Goal: Task Accomplishment & Management: Manage account settings

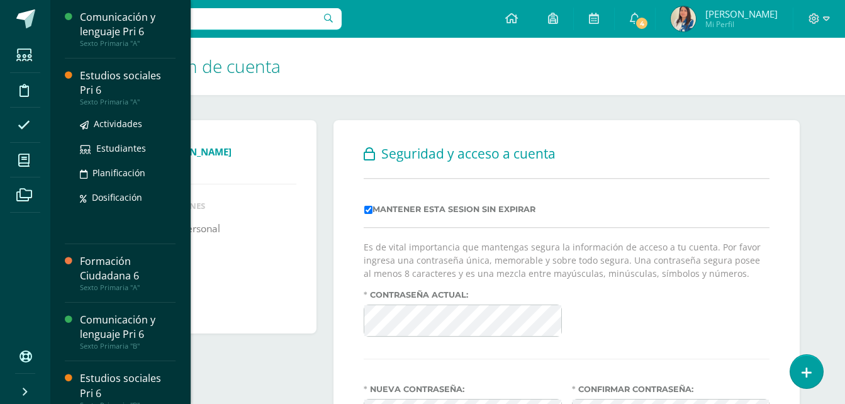
click at [101, 81] on div "Estudios sociales Pri 6" at bounding box center [128, 83] width 96 height 29
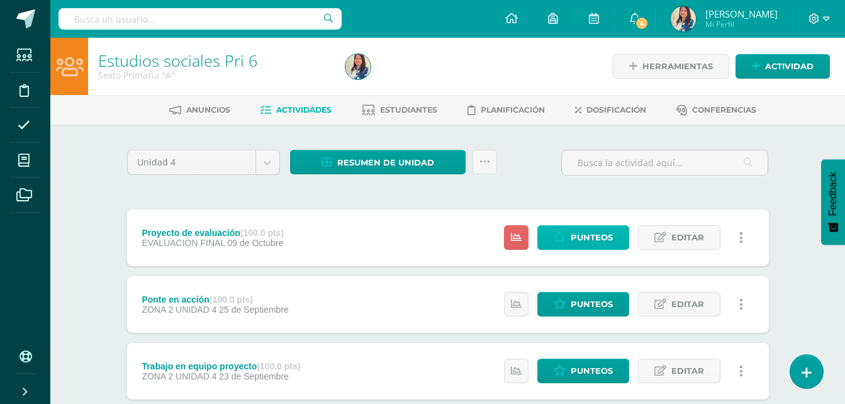
click at [571, 237] on span "Punteos" at bounding box center [592, 237] width 42 height 23
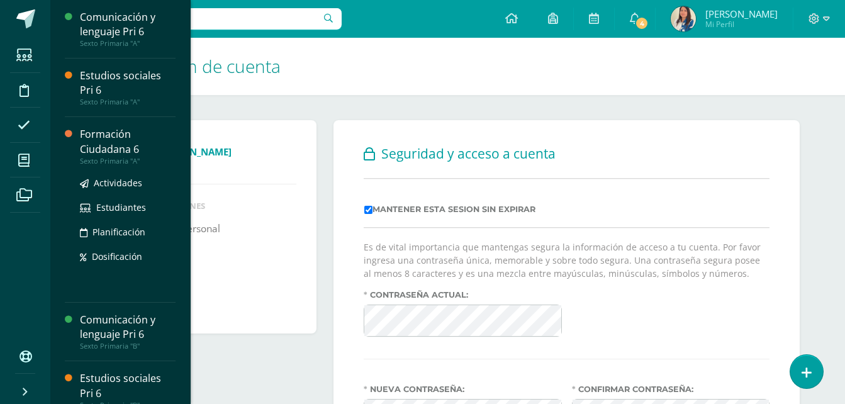
click at [93, 149] on div "Formación Ciudadana 6" at bounding box center [128, 141] width 96 height 29
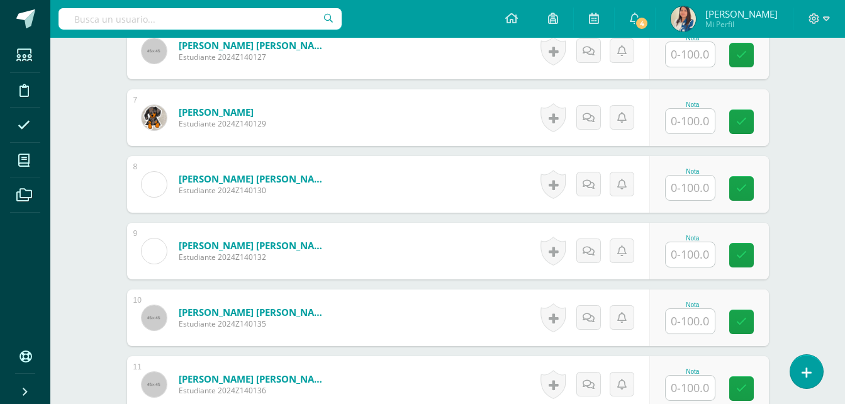
scroll to position [771, 0]
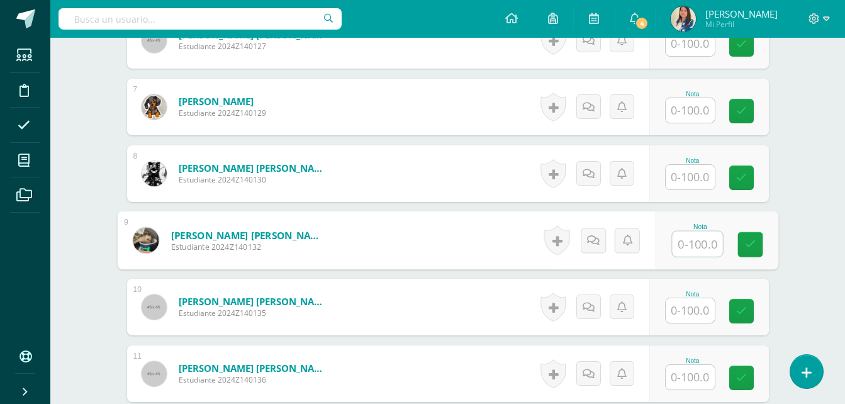
click at [689, 237] on input "text" at bounding box center [697, 244] width 50 height 25
type input "100"
click at [748, 250] on icon at bounding box center [749, 244] width 11 height 11
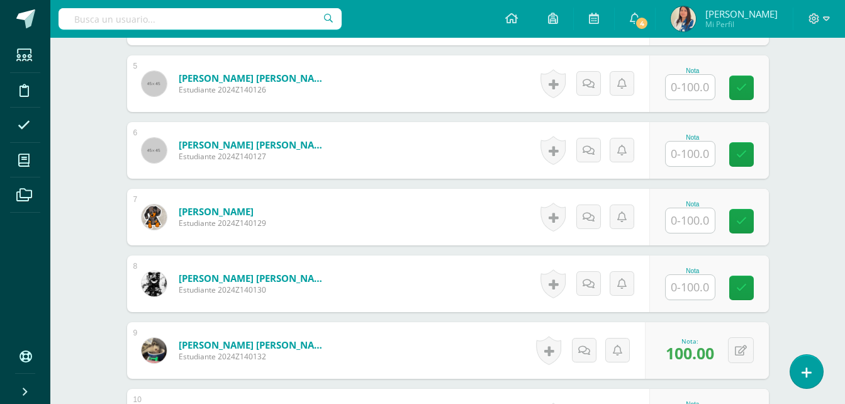
scroll to position [483, 0]
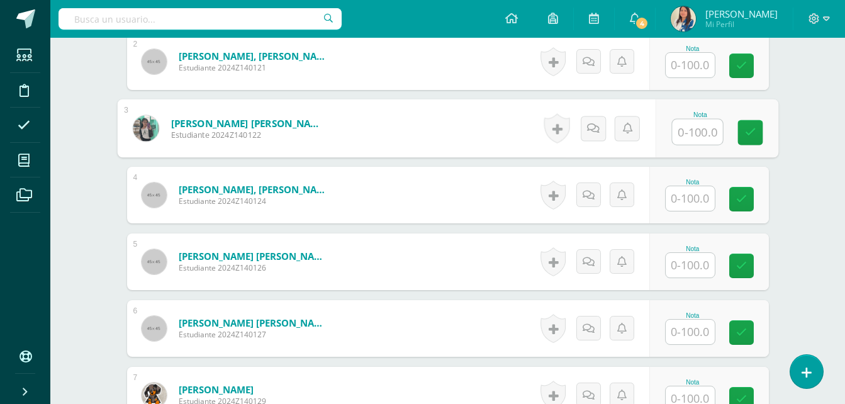
click at [696, 141] on input "text" at bounding box center [697, 132] width 50 height 25
click at [751, 133] on icon at bounding box center [749, 132] width 11 height 11
type input "100"
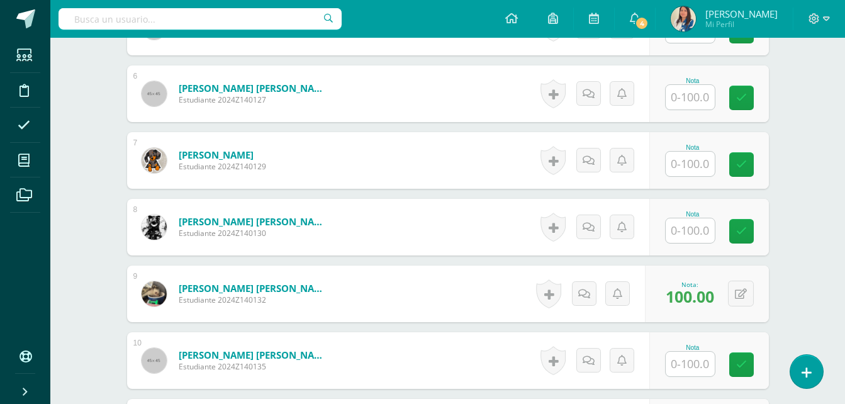
scroll to position [771, 0]
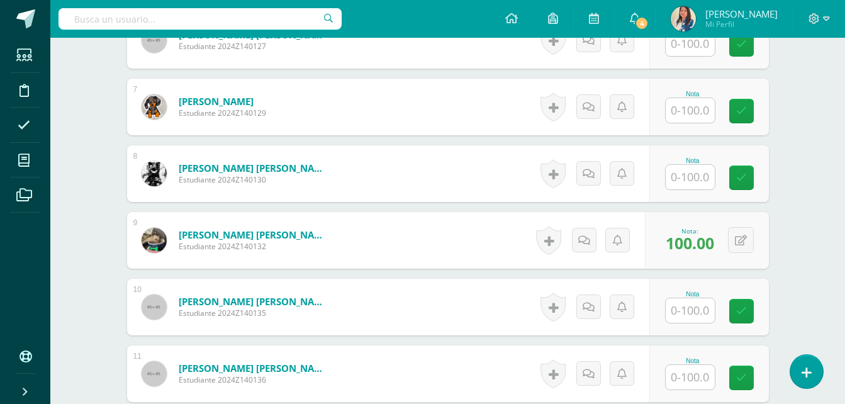
click at [701, 309] on input "text" at bounding box center [690, 310] width 49 height 25
type input "100"
click at [756, 320] on link at bounding box center [749, 311] width 25 height 25
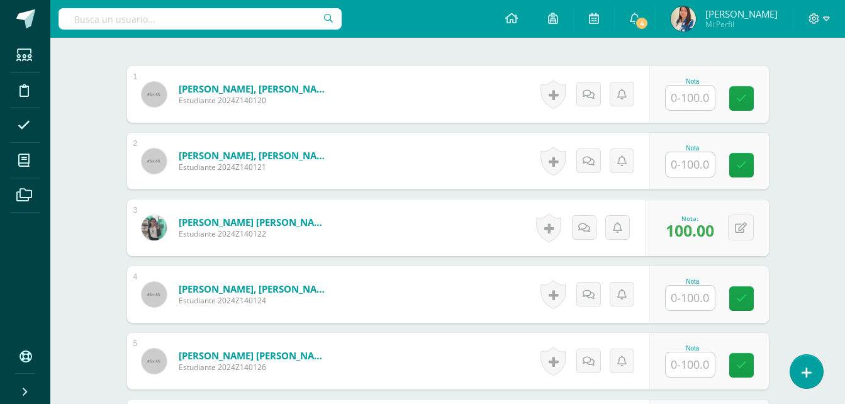
scroll to position [373, 0]
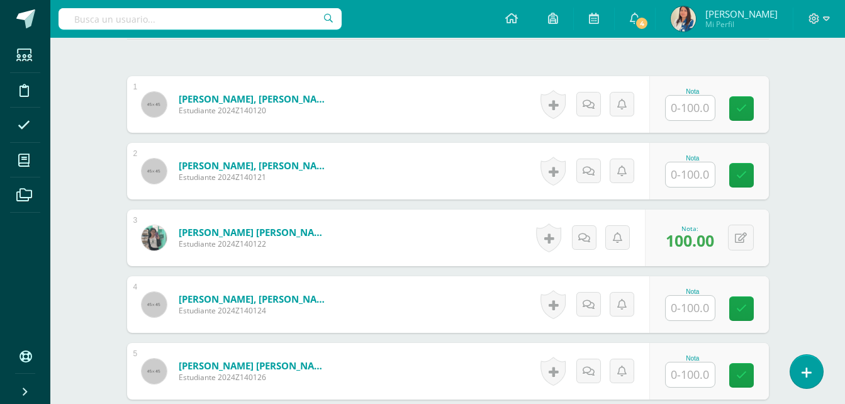
click at [696, 316] on input "text" at bounding box center [690, 308] width 49 height 25
click at [692, 364] on input "text" at bounding box center [697, 374] width 50 height 25
type input "100"
click at [744, 372] on icon at bounding box center [749, 375] width 11 height 11
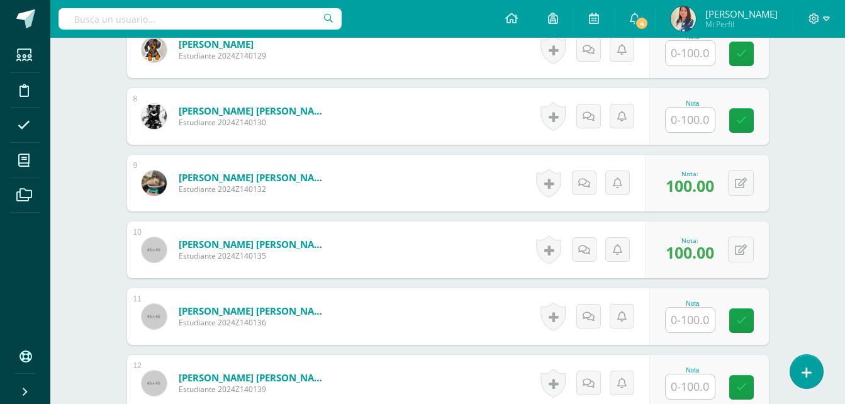
scroll to position [716, 0]
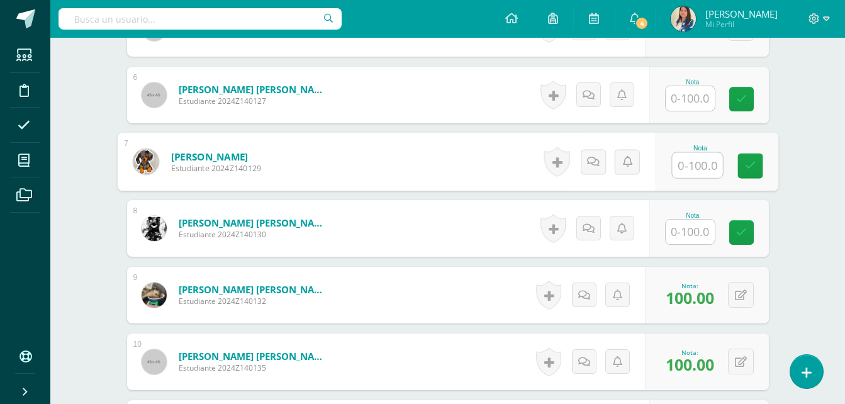
click at [698, 163] on input "text" at bounding box center [697, 165] width 50 height 25
type input "100"
click at [753, 164] on icon at bounding box center [749, 165] width 11 height 11
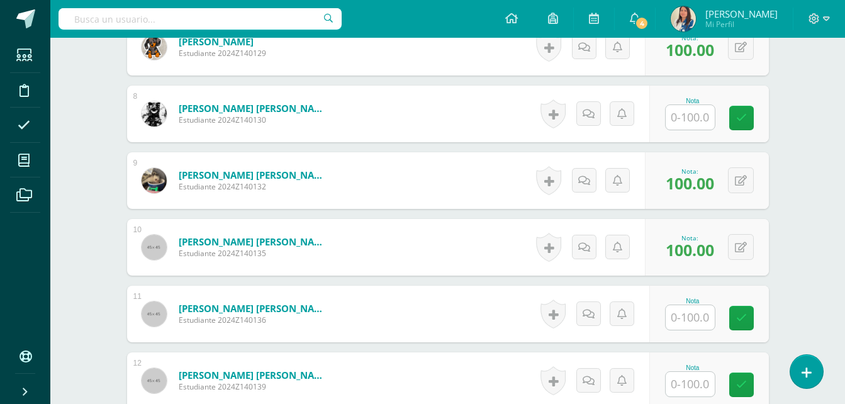
scroll to position [843, 0]
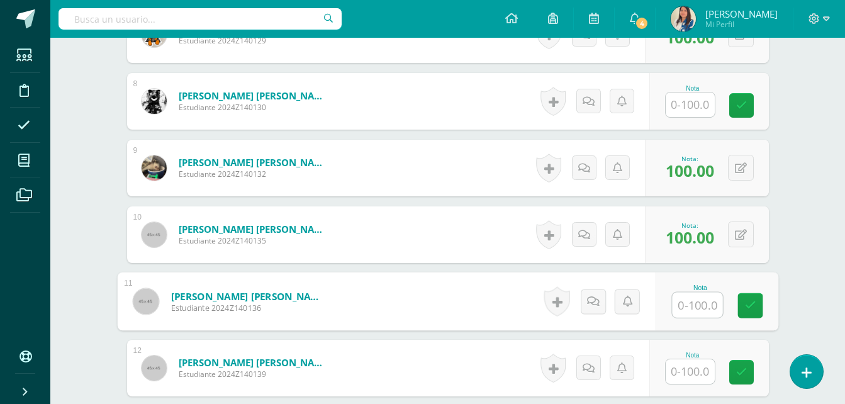
click at [699, 310] on input "text" at bounding box center [697, 305] width 50 height 25
type input "100"
click at [749, 313] on link at bounding box center [749, 305] width 25 height 25
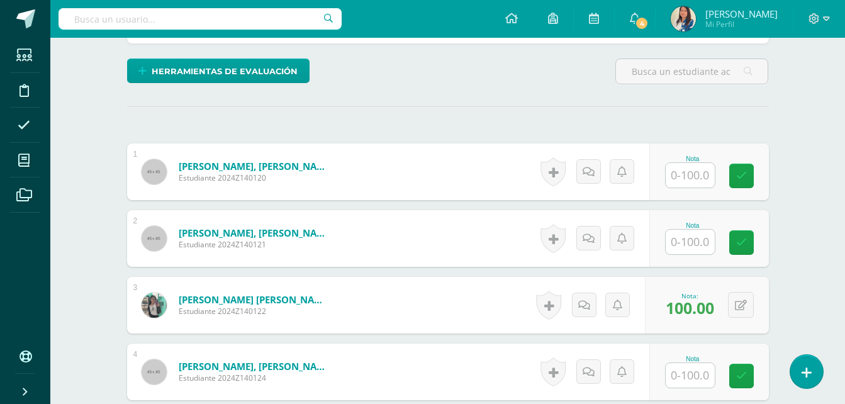
scroll to position [296, 0]
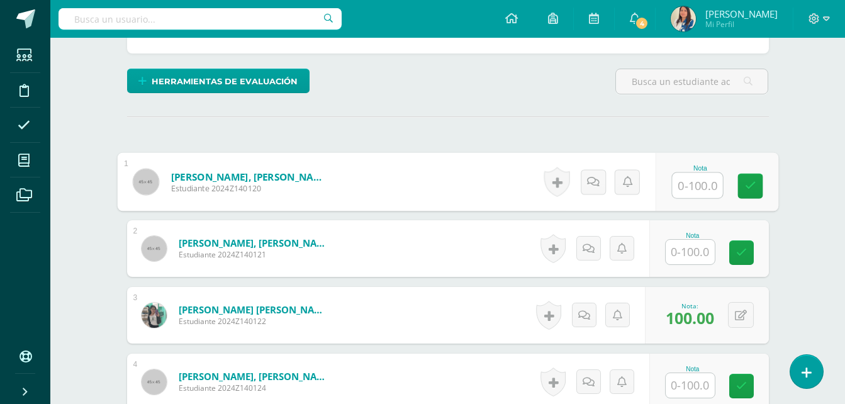
click at [699, 175] on input "text" at bounding box center [697, 185] width 50 height 25
type input "100"
click at [746, 194] on link at bounding box center [749, 186] width 25 height 25
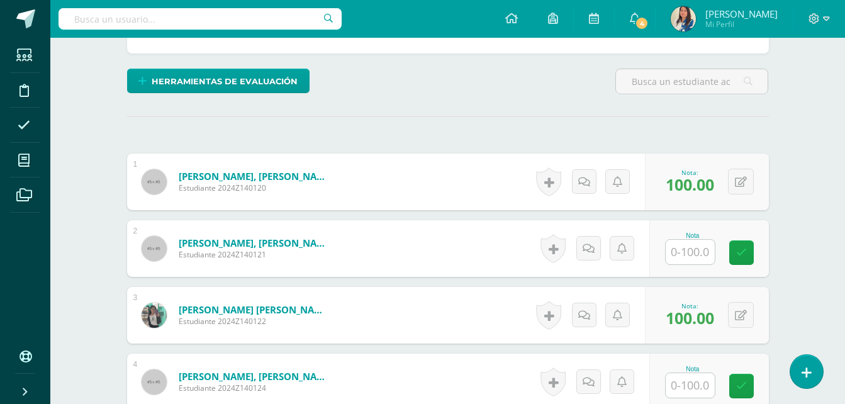
drag, startPoint x: 843, startPoint y: 165, endPoint x: 851, endPoint y: 175, distance: 12.6
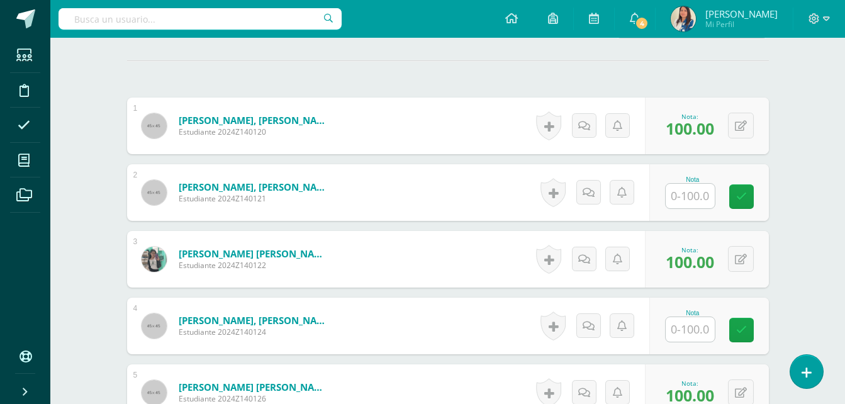
scroll to position [389, 0]
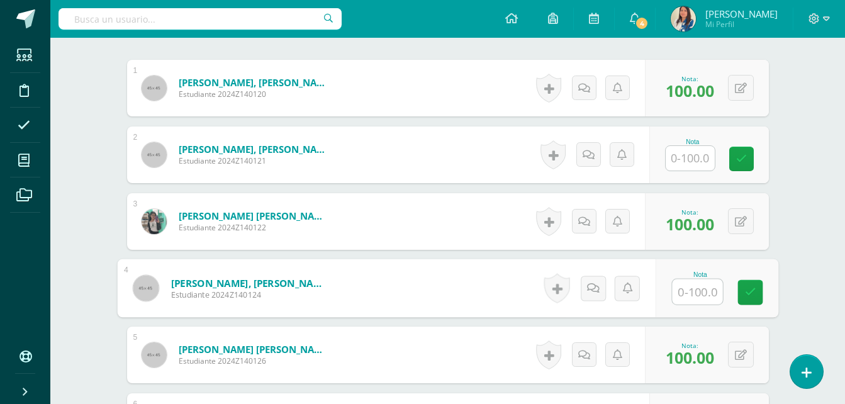
click at [697, 296] on input "text" at bounding box center [697, 291] width 50 height 25
type input "98"
click at [754, 294] on icon at bounding box center [749, 292] width 11 height 11
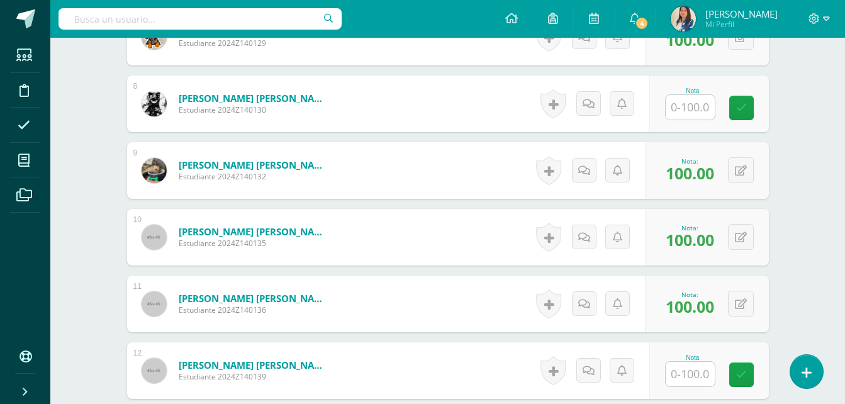
scroll to position [810, 0]
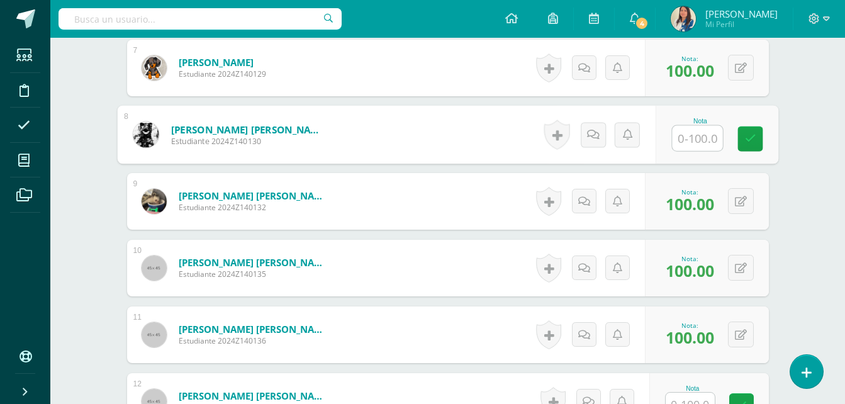
click at [687, 137] on input "text" at bounding box center [697, 138] width 50 height 25
type input "98"
click at [752, 133] on icon at bounding box center [749, 138] width 11 height 11
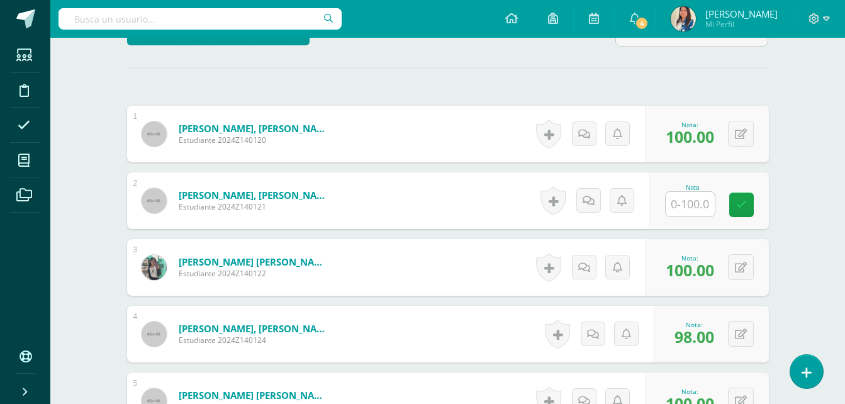
scroll to position [347, 0]
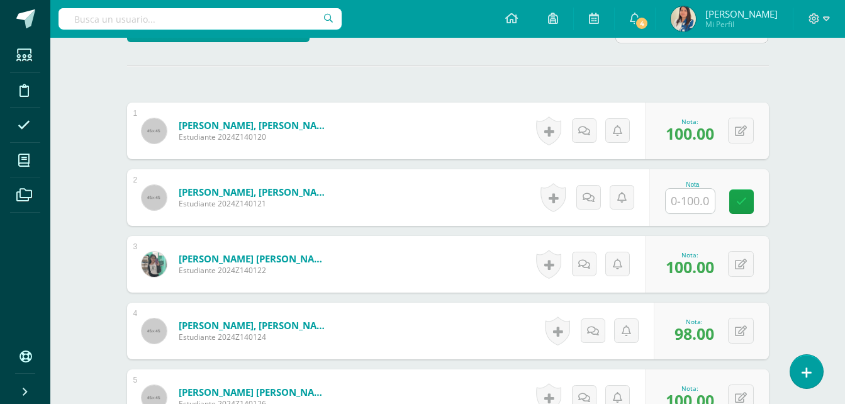
click at [688, 199] on input "text" at bounding box center [690, 201] width 49 height 25
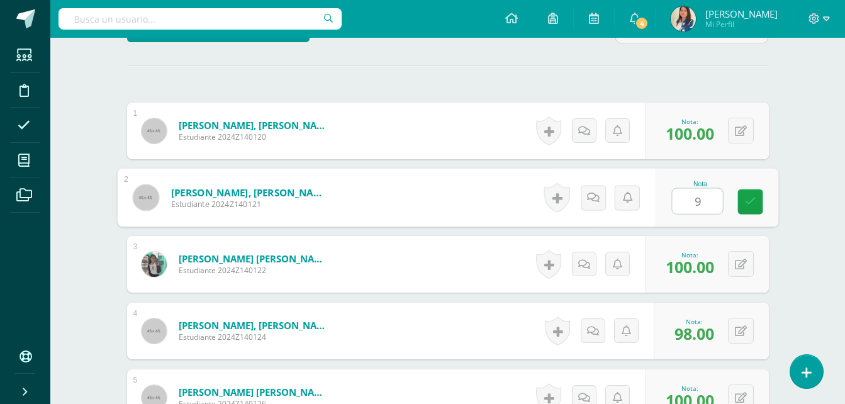
type input "98"
click at [754, 204] on icon at bounding box center [749, 201] width 11 height 11
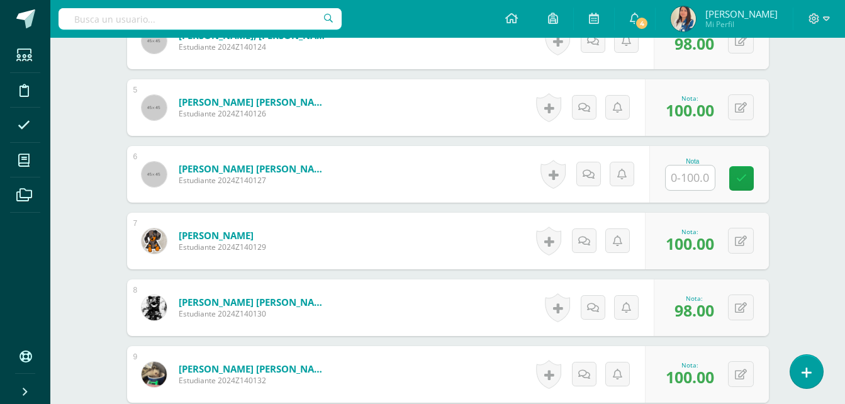
scroll to position [716, 0]
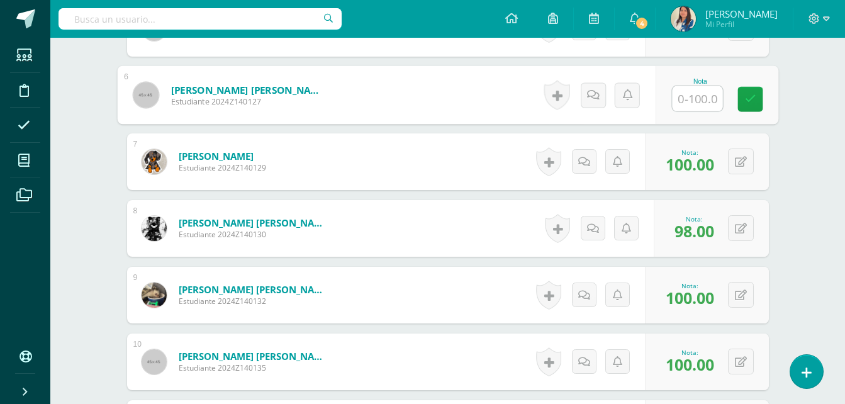
click at [699, 95] on input "text" at bounding box center [697, 98] width 50 height 25
type input "100"
click at [751, 97] on icon at bounding box center [749, 99] width 11 height 11
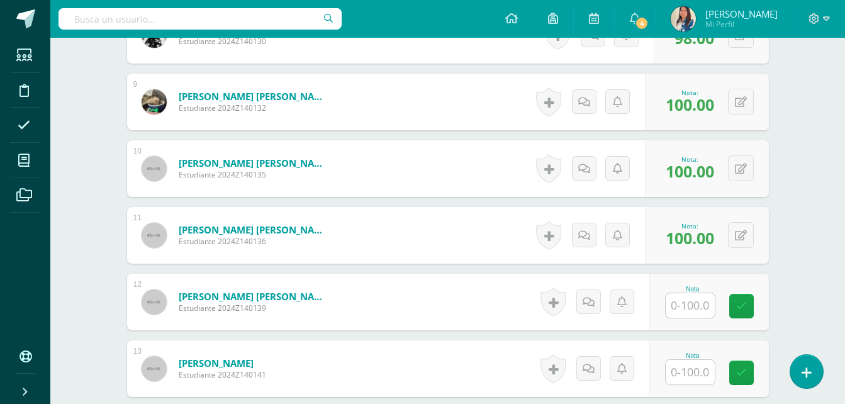
scroll to position [1006, 0]
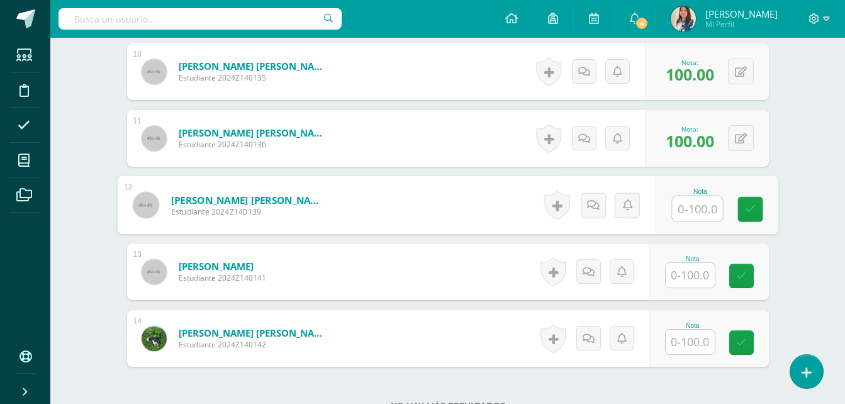
click at [693, 205] on input "text" at bounding box center [697, 208] width 50 height 25
type input "100"
click at [761, 206] on link at bounding box center [749, 209] width 25 height 25
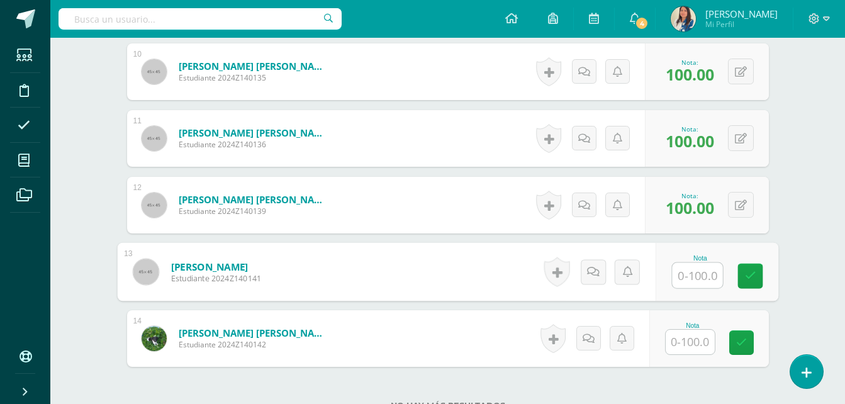
click at [684, 272] on input "text" at bounding box center [697, 275] width 50 height 25
type input "100"
click at [746, 269] on link at bounding box center [749, 276] width 25 height 25
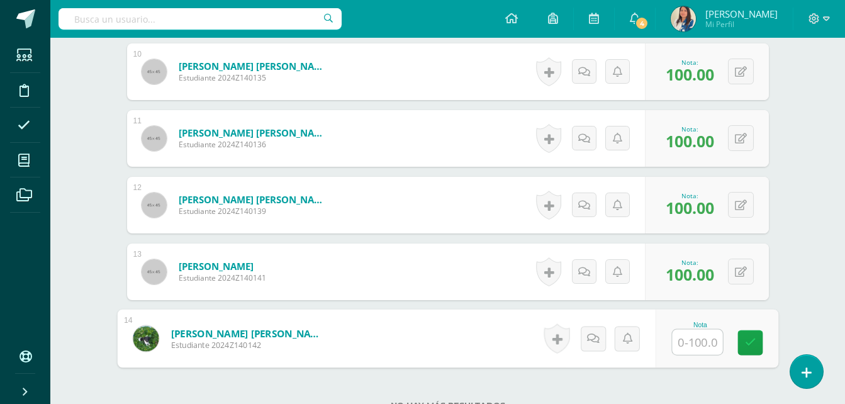
click at [690, 346] on input "text" at bounding box center [697, 342] width 50 height 25
type input "98"
click at [749, 339] on icon at bounding box center [749, 342] width 11 height 11
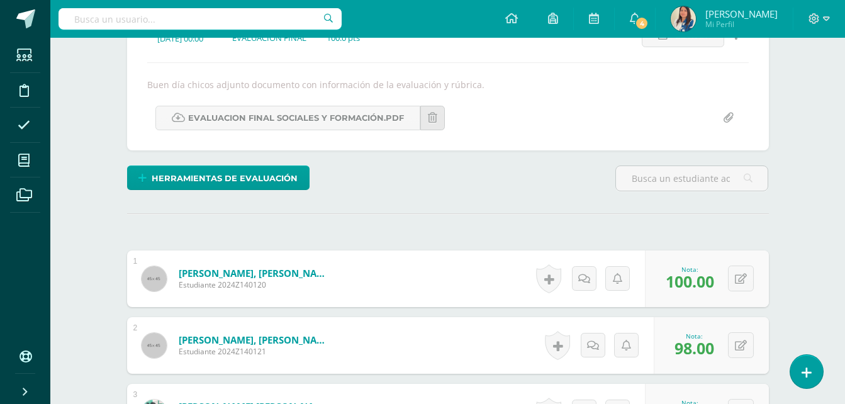
scroll to position [0, 0]
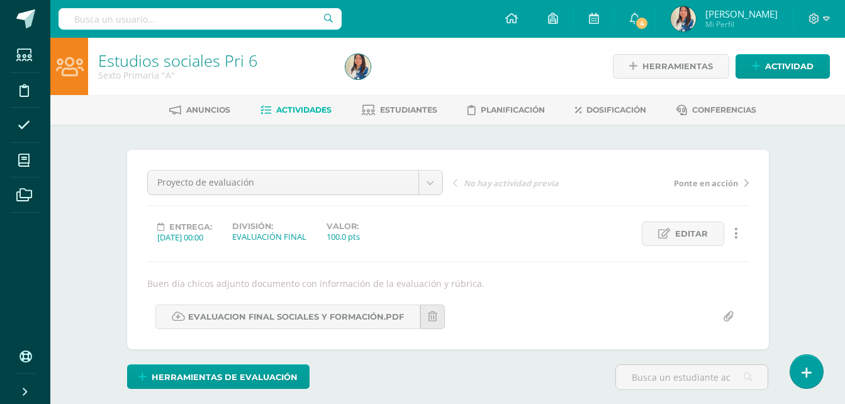
click at [304, 119] on link "Actividades" at bounding box center [295, 110] width 71 height 20
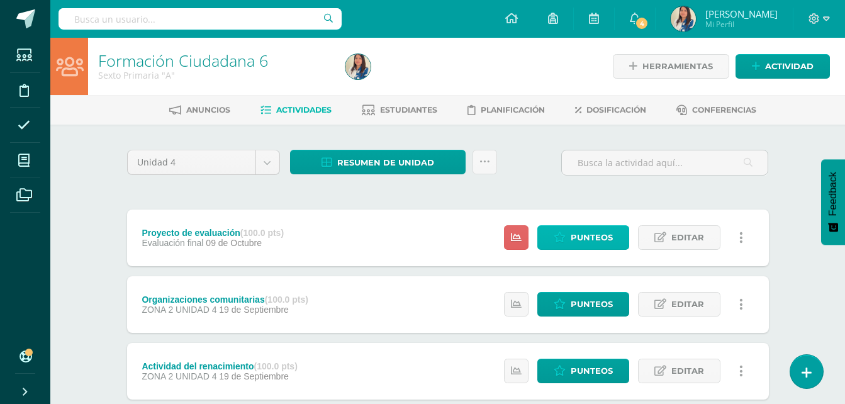
click at [579, 245] on span "Punteos" at bounding box center [592, 237] width 42 height 23
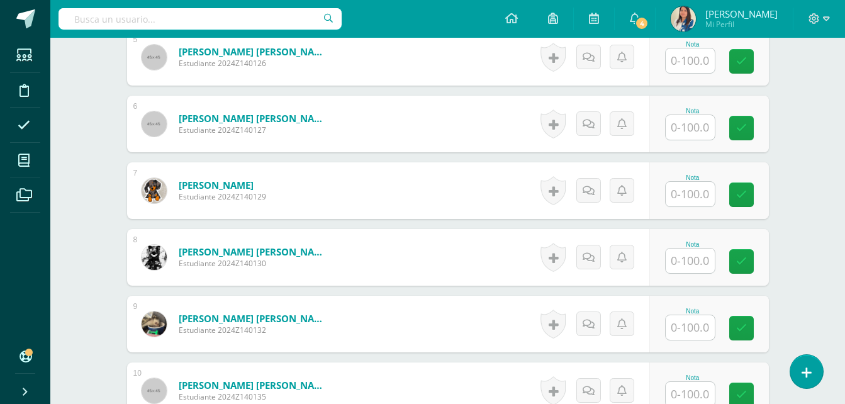
scroll to position [710, 0]
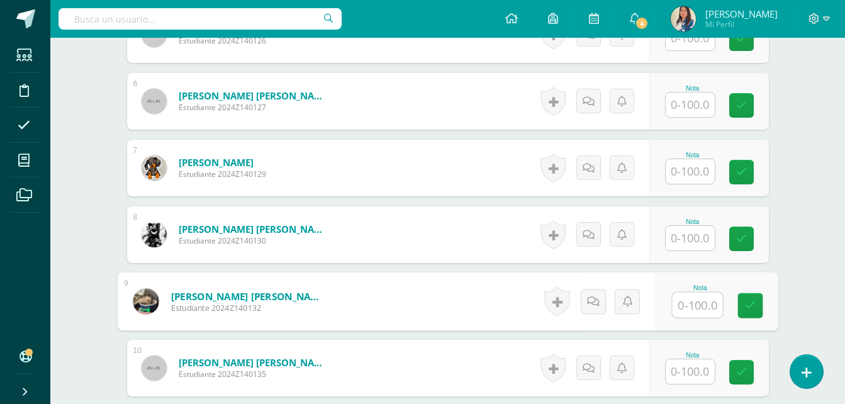
click at [708, 294] on input "text" at bounding box center [697, 305] width 50 height 25
type input "100"
click at [748, 313] on link at bounding box center [749, 305] width 25 height 25
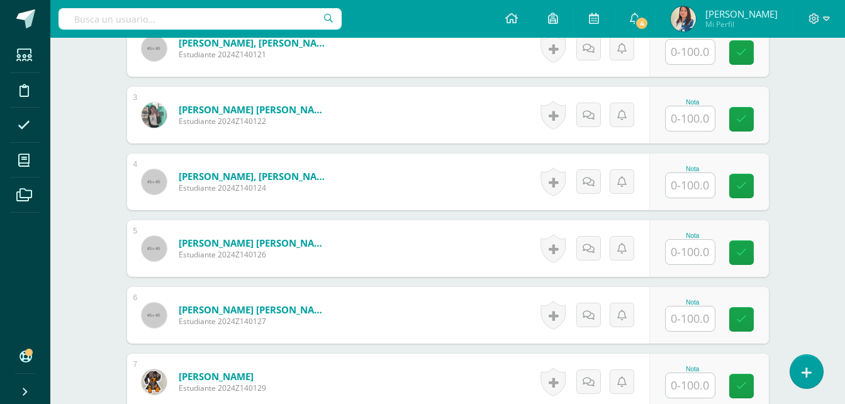
scroll to position [473, 0]
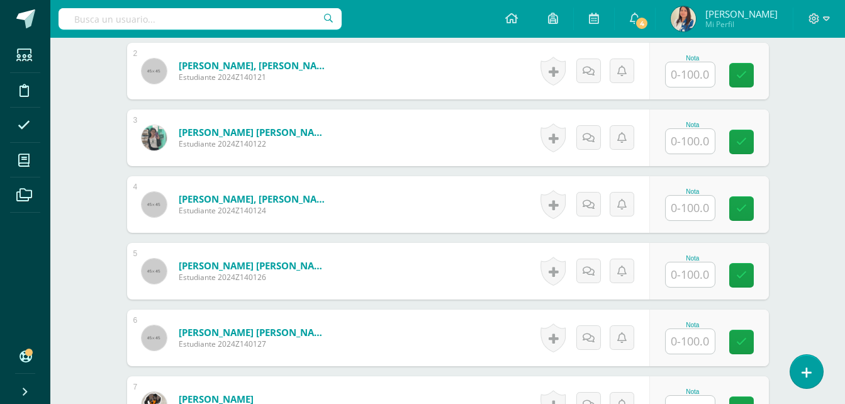
click at [688, 133] on input "text" at bounding box center [690, 141] width 49 height 25
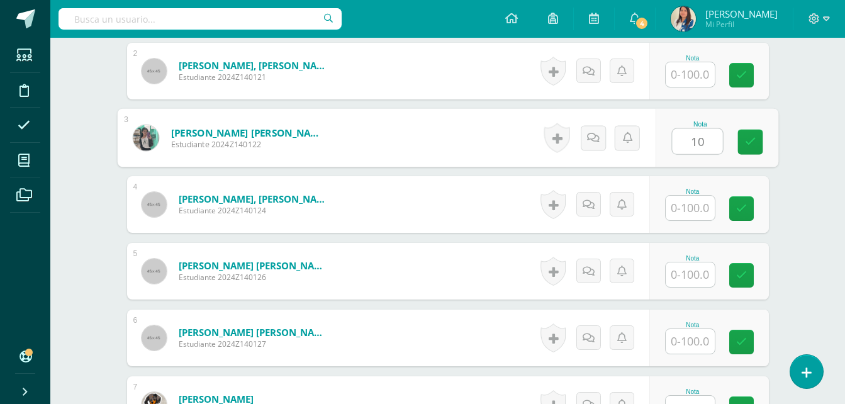
type input "100"
click at [757, 138] on link at bounding box center [749, 142] width 25 height 25
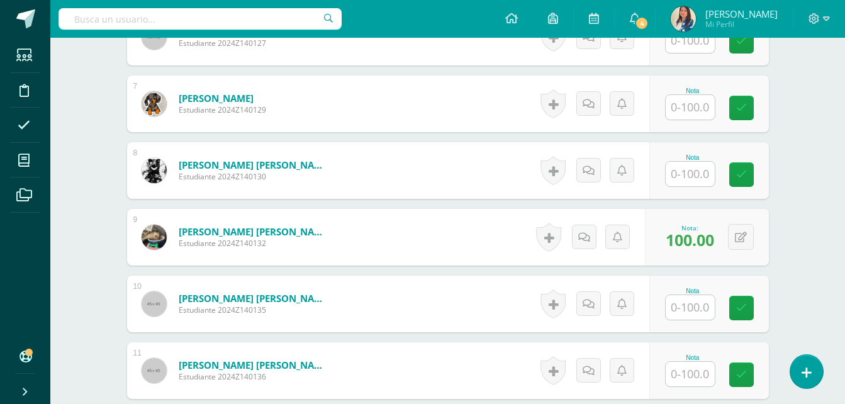
scroll to position [794, 0]
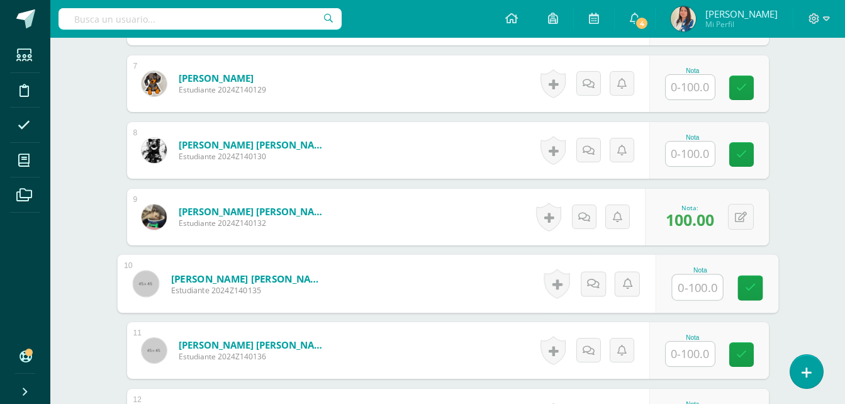
click at [686, 296] on input "text" at bounding box center [697, 287] width 50 height 25
click at [748, 289] on icon at bounding box center [749, 287] width 11 height 11
type input "100"
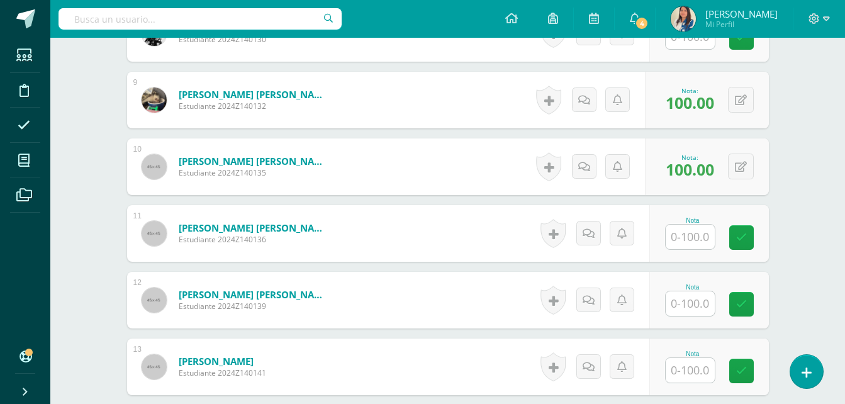
scroll to position [593, 0]
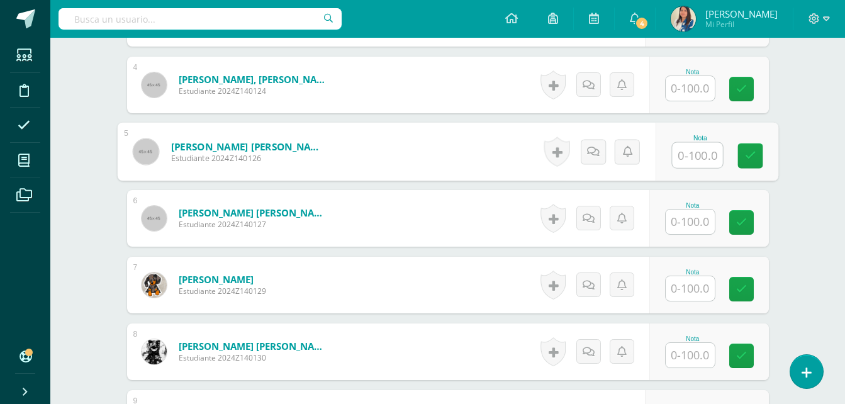
click at [693, 153] on input "text" at bounding box center [697, 155] width 50 height 25
type input "100"
click at [756, 155] on link at bounding box center [749, 155] width 25 height 25
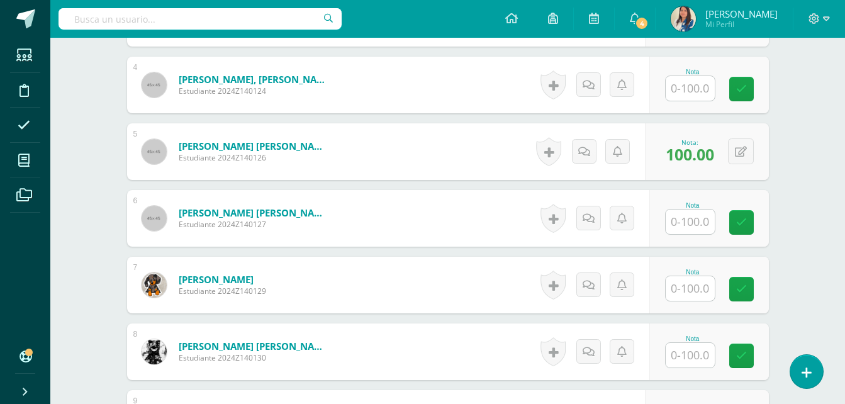
click at [703, 291] on input "text" at bounding box center [690, 288] width 49 height 25
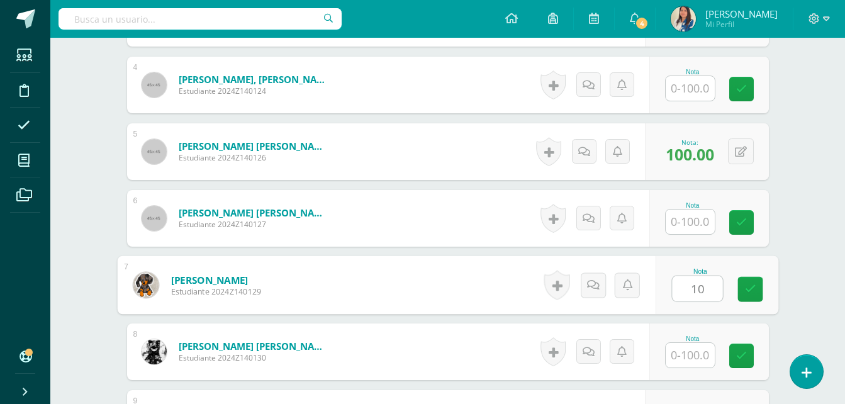
type input "100"
click at [746, 296] on link at bounding box center [749, 289] width 25 height 25
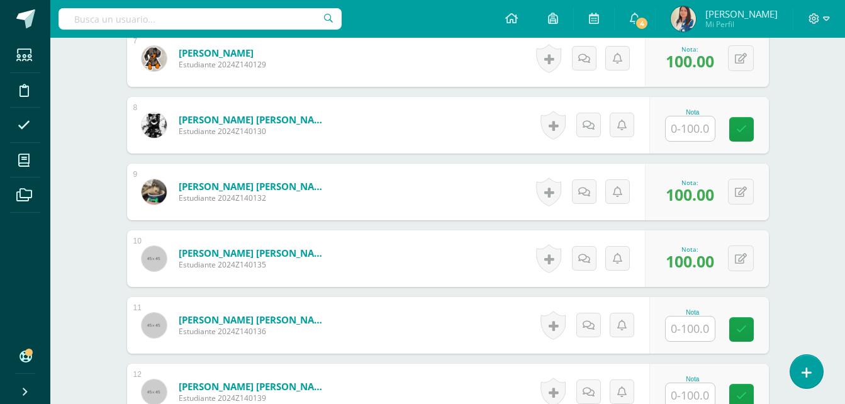
scroll to position [858, 0]
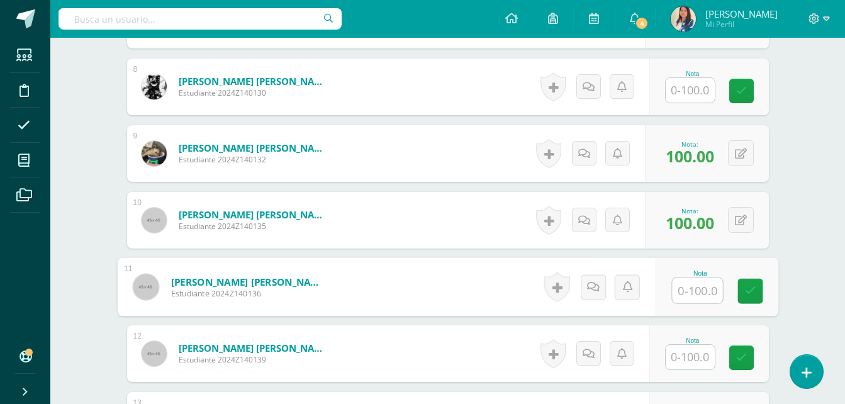
click at [689, 293] on input "text" at bounding box center [697, 290] width 50 height 25
type input "100"
click at [756, 281] on link at bounding box center [749, 291] width 25 height 25
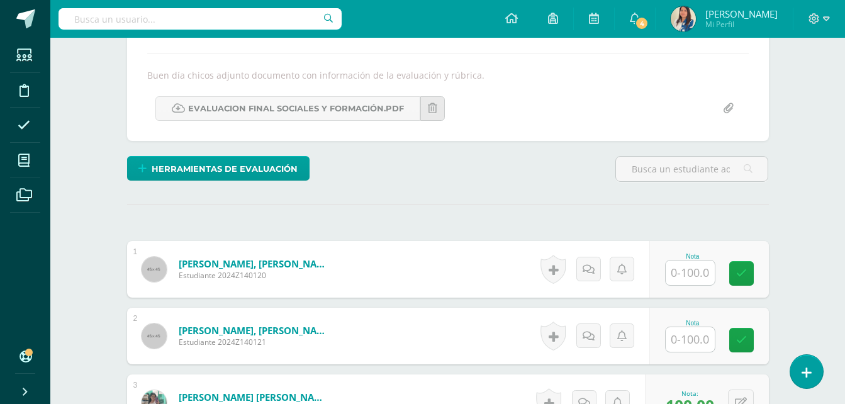
scroll to position [242, 0]
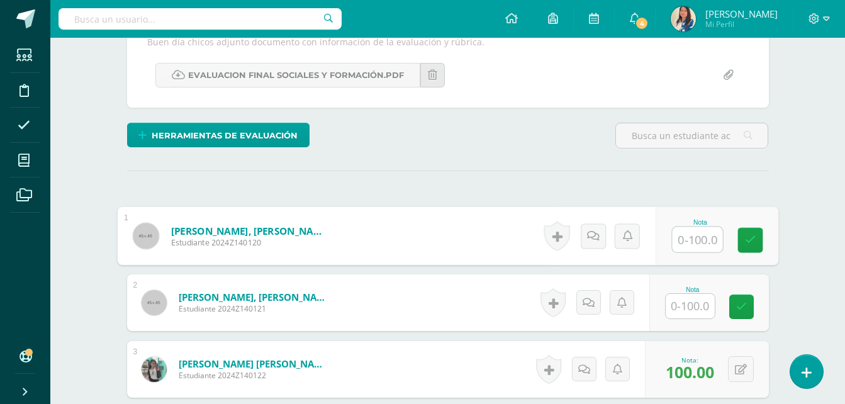
click at [681, 242] on input "text" at bounding box center [697, 239] width 50 height 25
type input "100"
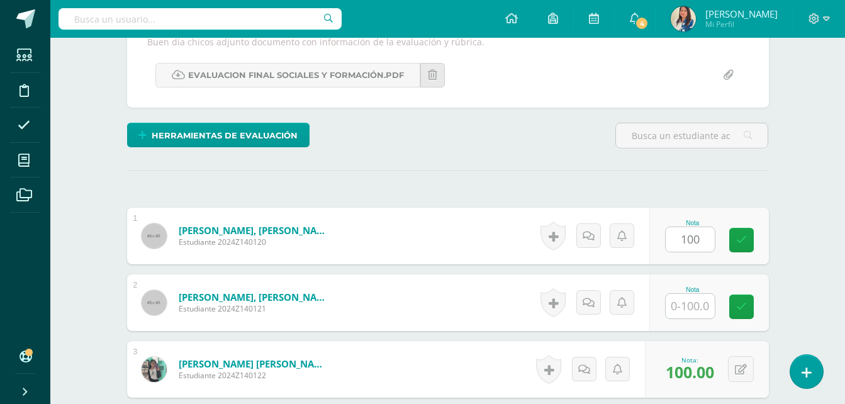
click at [740, 254] on div "Nota 100" at bounding box center [709, 236] width 120 height 57
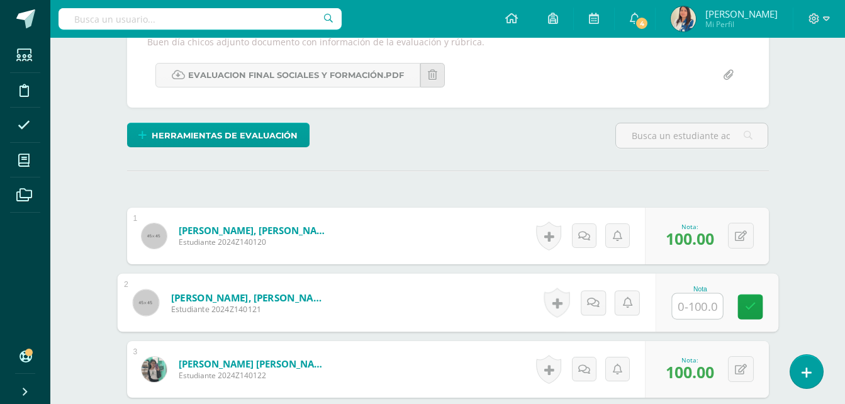
click at [693, 310] on input "text" at bounding box center [697, 306] width 50 height 25
type input "98"
click at [759, 308] on link at bounding box center [749, 306] width 25 height 25
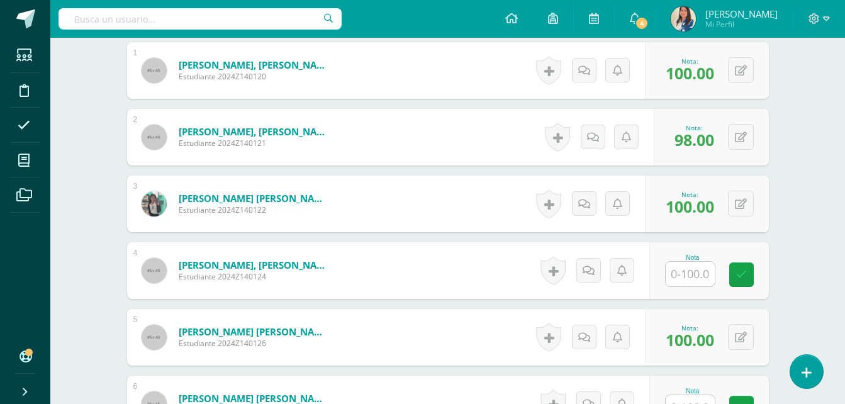
scroll to position [442, 0]
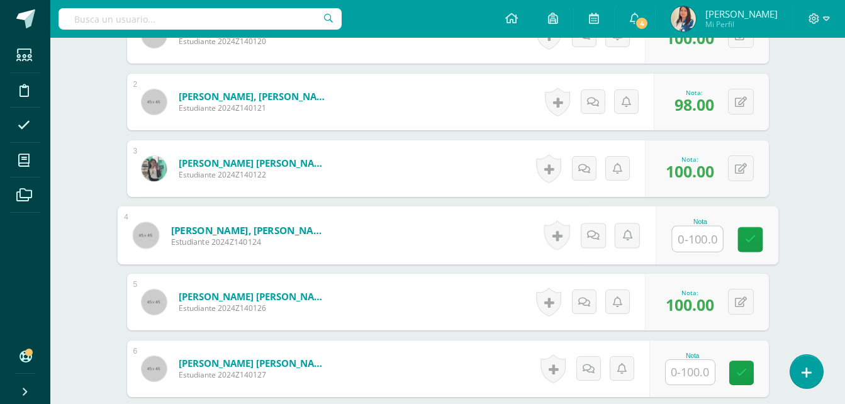
click at [675, 246] on input "text" at bounding box center [697, 238] width 50 height 25
type input "98"
click at [746, 241] on icon at bounding box center [749, 239] width 11 height 11
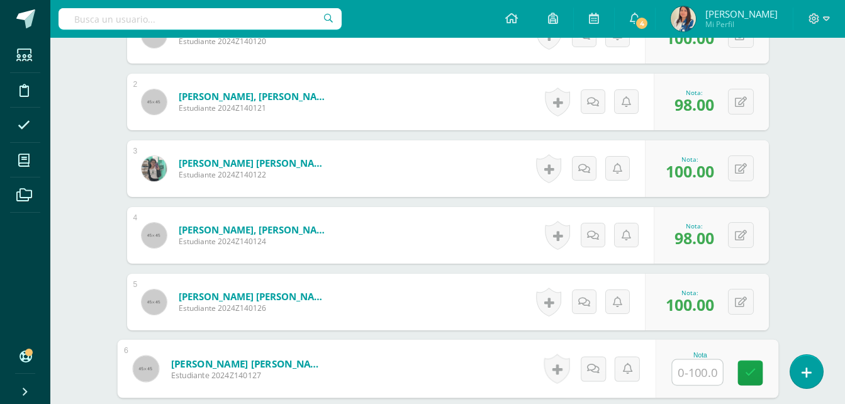
click at [693, 363] on input "text" at bounding box center [697, 372] width 50 height 25
type input "100"
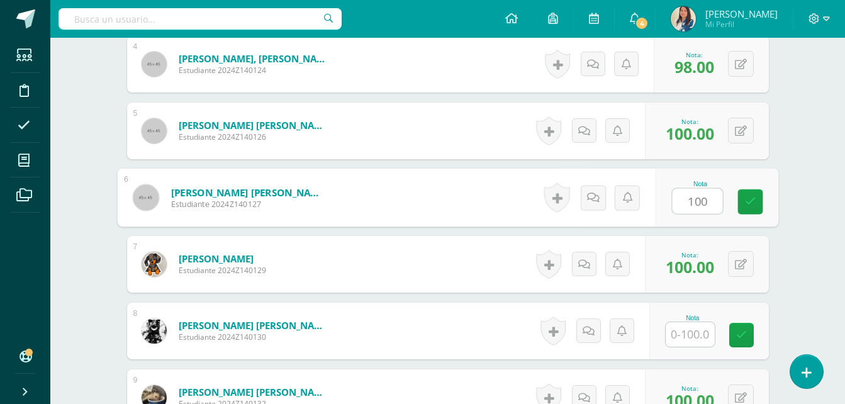
scroll to position [644, 0]
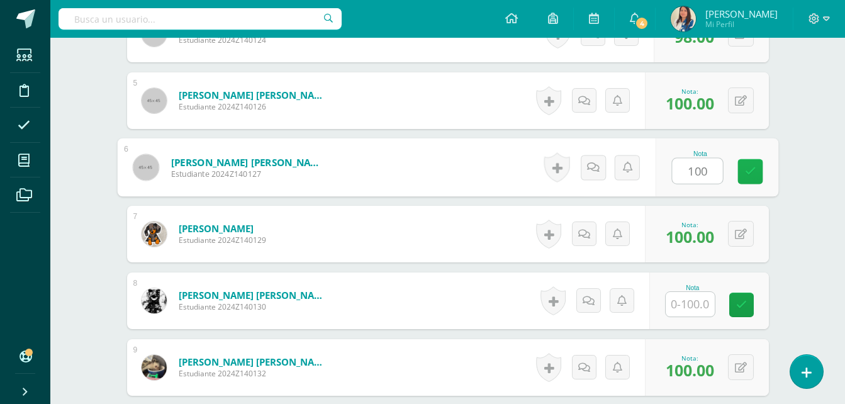
click at [754, 175] on icon at bounding box center [749, 171] width 11 height 11
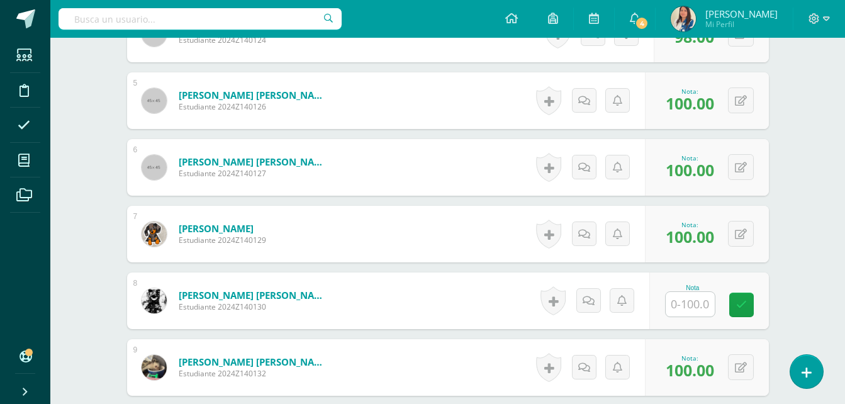
click at [695, 320] on div "Nota" at bounding box center [709, 300] width 120 height 57
drag, startPoint x: 695, startPoint y: 320, endPoint x: 694, endPoint y: 306, distance: 13.2
click at [694, 306] on div "Nota" at bounding box center [709, 300] width 120 height 57
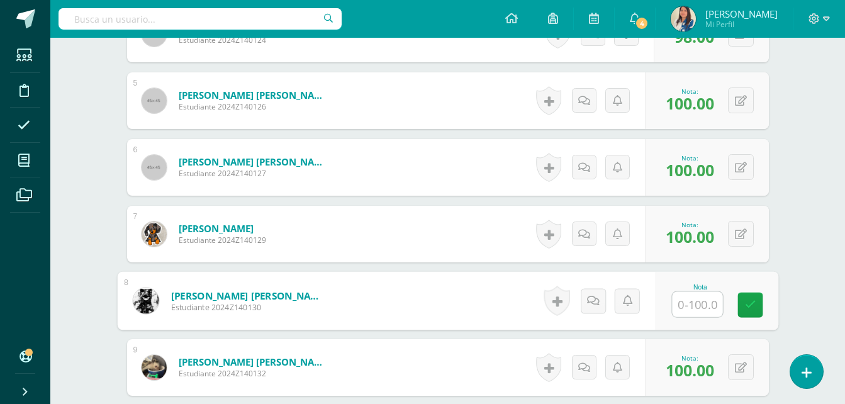
click at [694, 306] on input "text" at bounding box center [697, 304] width 50 height 25
type input "98"
click at [754, 309] on icon at bounding box center [749, 304] width 11 height 11
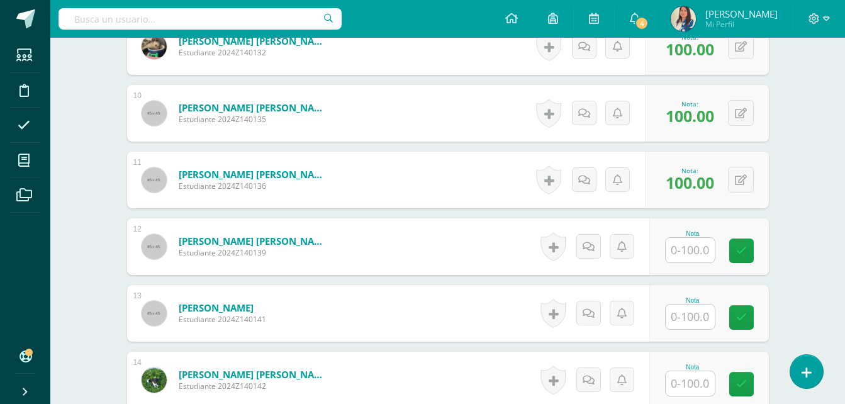
scroll to position [977, 0]
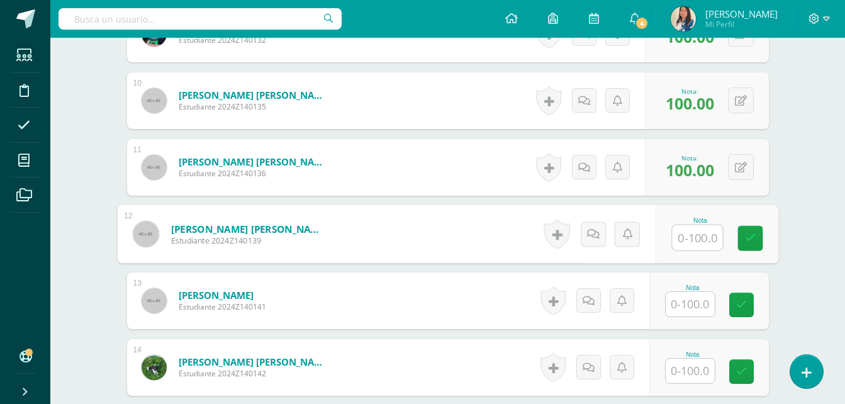
click at [684, 234] on input "text" at bounding box center [697, 237] width 50 height 25
type input "100"
click at [684, 301] on input "text" at bounding box center [690, 304] width 49 height 25
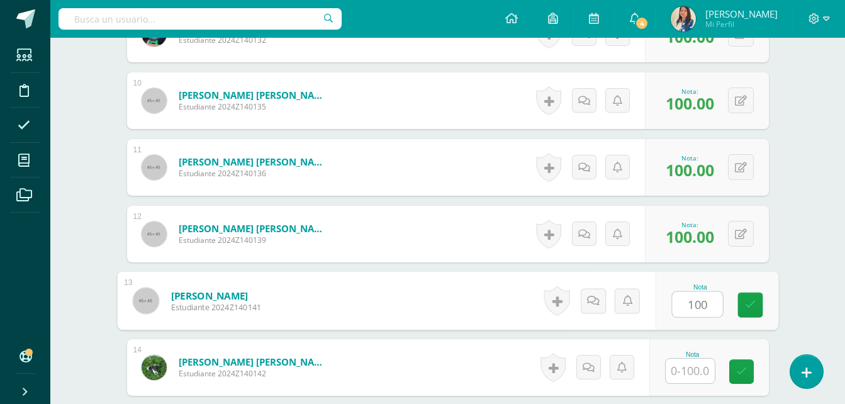
type input "100"
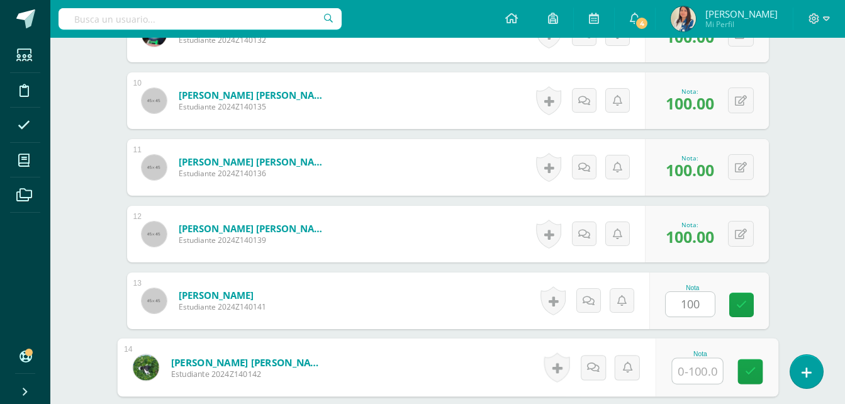
click at [691, 372] on input "text" at bounding box center [697, 371] width 50 height 25
type input "98"
click at [750, 373] on icon at bounding box center [749, 371] width 11 height 11
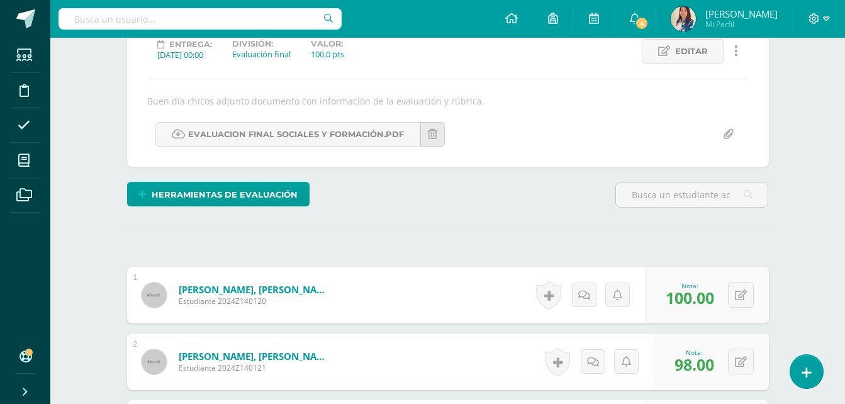
scroll to position [0, 0]
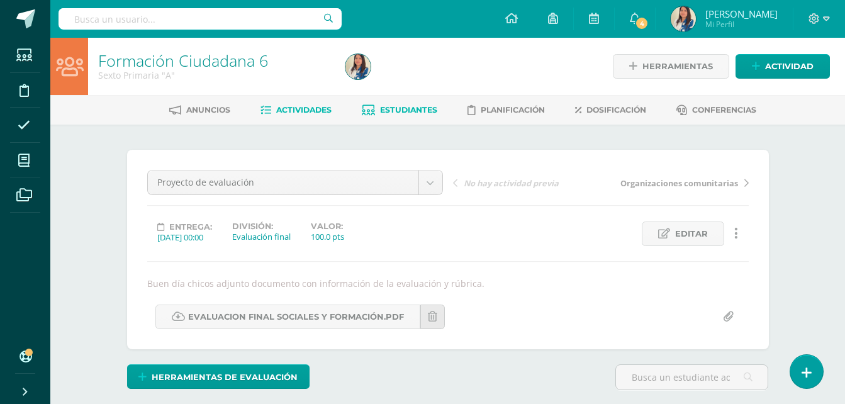
click at [424, 111] on span "Estudiantes" at bounding box center [408, 109] width 57 height 9
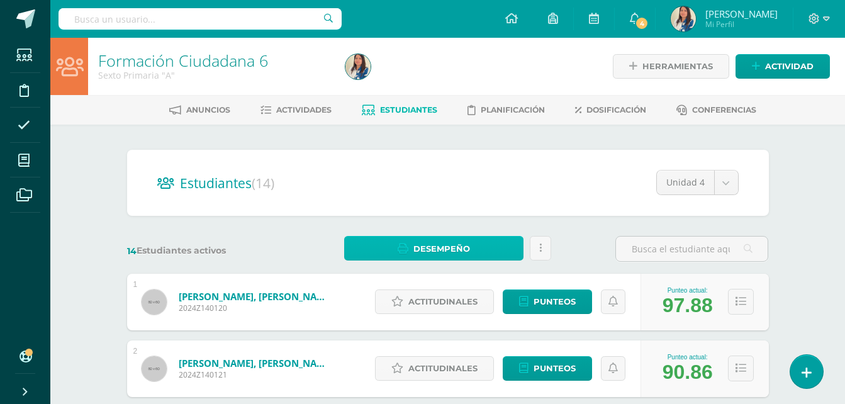
click at [440, 242] on span "Desempeño" at bounding box center [441, 248] width 57 height 23
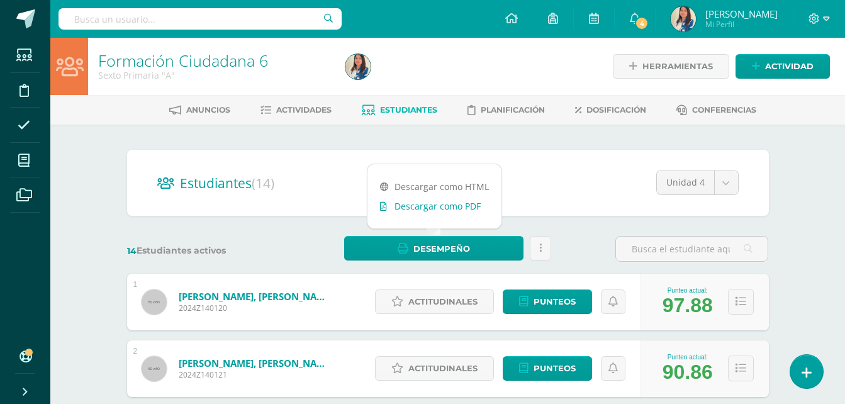
click at [453, 208] on link "Descargar como PDF" at bounding box center [434, 206] width 134 height 20
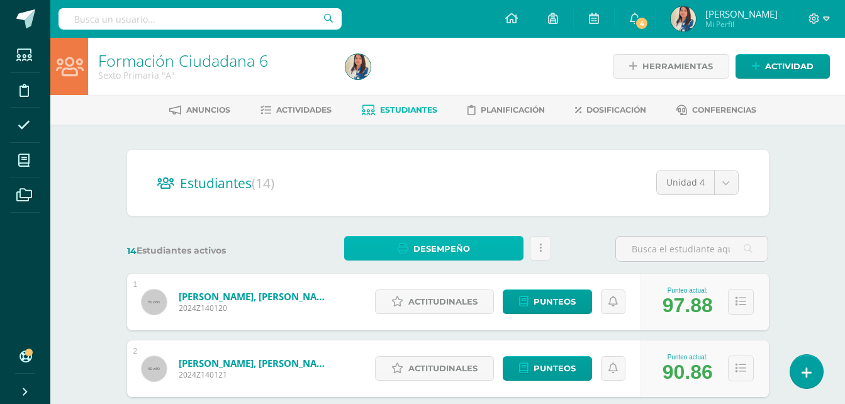
click at [418, 253] on span "Desempeño" at bounding box center [441, 248] width 57 height 23
click at [600, 192] on h2 "Estudiantes (14)" at bounding box center [447, 183] width 581 height 26
click at [540, 249] on icon at bounding box center [540, 248] width 3 height 11
click at [654, 198] on div "Unidad 4 Unidad 3 Unidad 4 Unidad 1 Unidad 2" at bounding box center [687, 187] width 103 height 35
click at [460, 243] on span "Desempeño" at bounding box center [441, 248] width 57 height 23
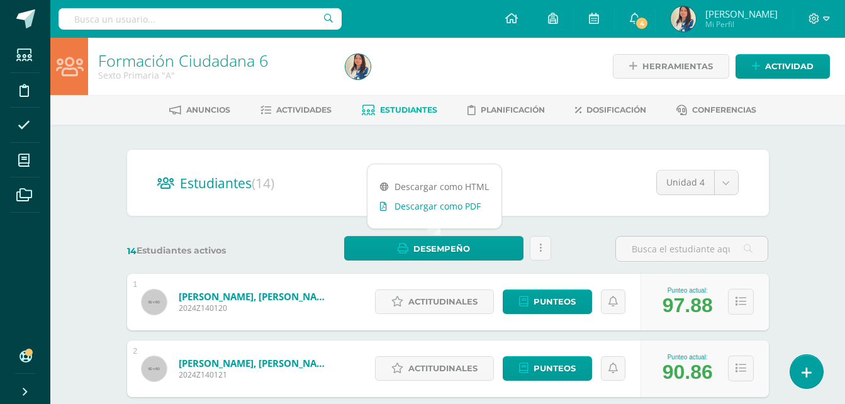
click at [450, 208] on link "Descargar como PDF" at bounding box center [434, 206] width 134 height 20
click at [305, 108] on span "Actividades" at bounding box center [303, 109] width 55 height 9
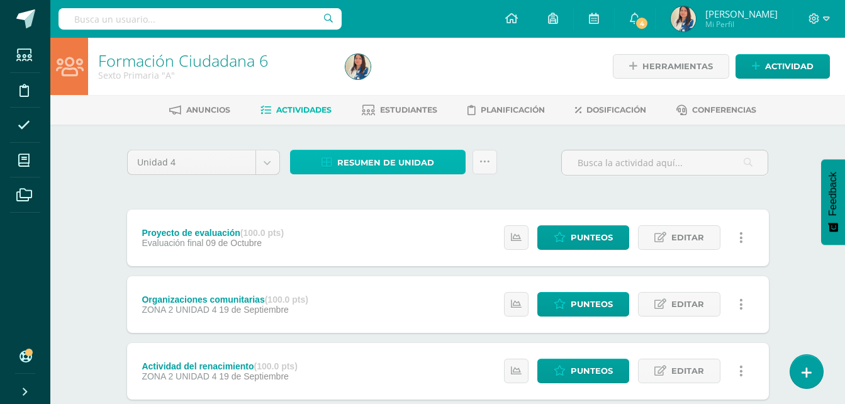
click at [430, 168] on span "Resumen de unidad" at bounding box center [385, 162] width 97 height 23
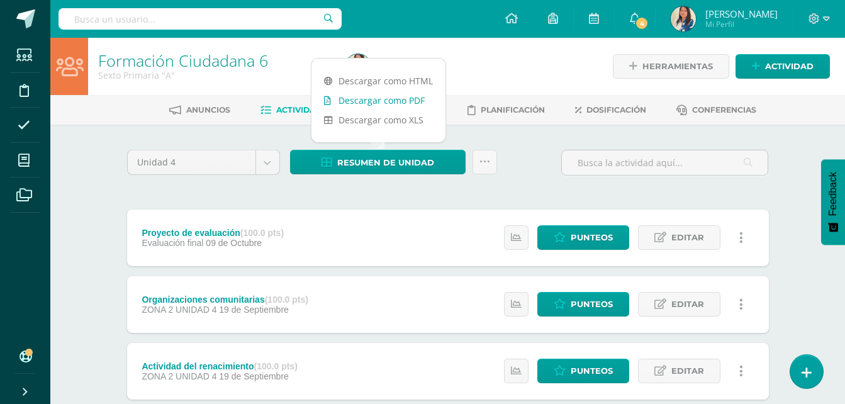
click at [418, 98] on link "Descargar como PDF" at bounding box center [378, 101] width 134 height 20
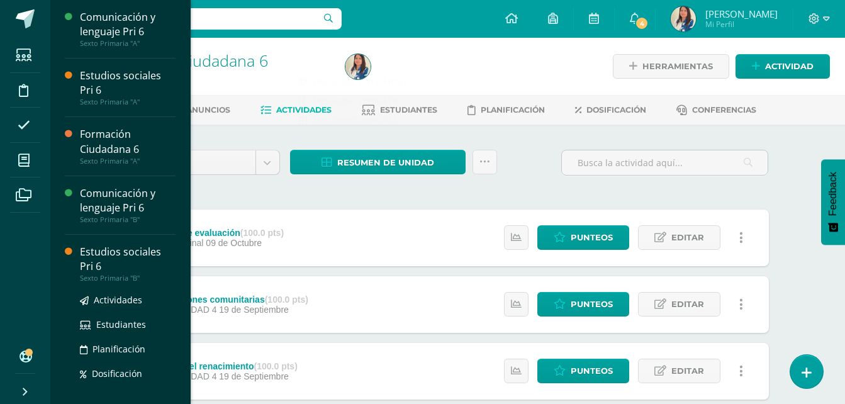
click at [119, 257] on div "Estudios sociales Pri 6" at bounding box center [128, 259] width 96 height 29
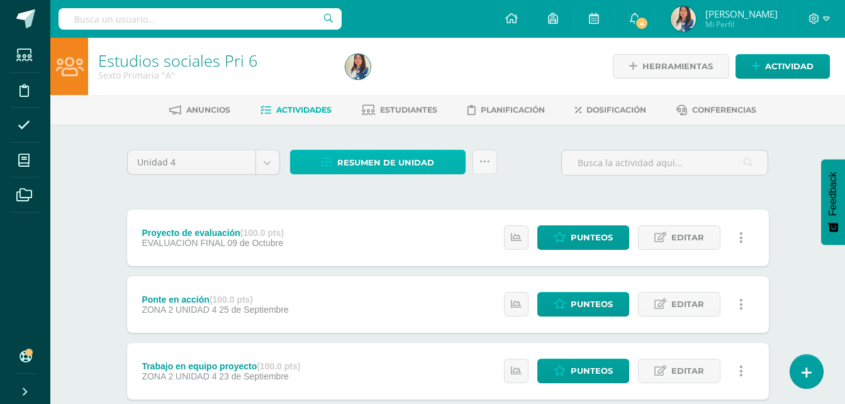
click at [374, 164] on span "Resumen de unidad" at bounding box center [385, 162] width 97 height 23
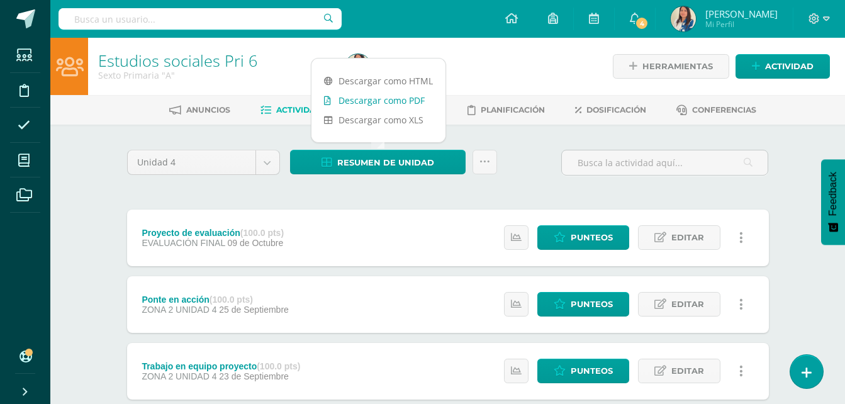
click at [379, 98] on link "Descargar como PDF" at bounding box center [378, 101] width 134 height 20
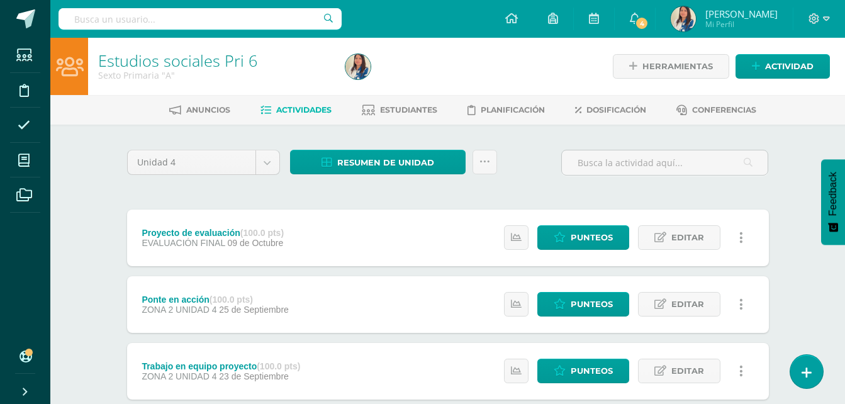
click at [534, 152] on div "Unidad 4 Unidad 1 Unidad 2 Unidad 3 Unidad 4 Resumen de unidad Subir actividade…" at bounding box center [448, 168] width 652 height 36
click at [416, 106] on span "Estudiantes" at bounding box center [408, 109] width 57 height 9
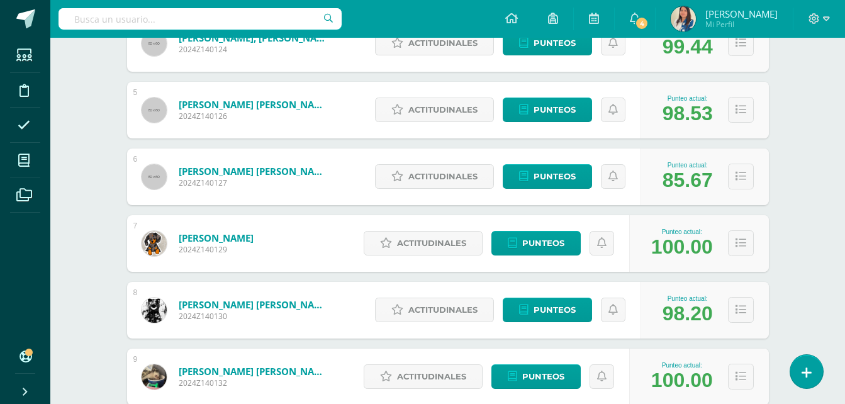
scroll to position [440, 0]
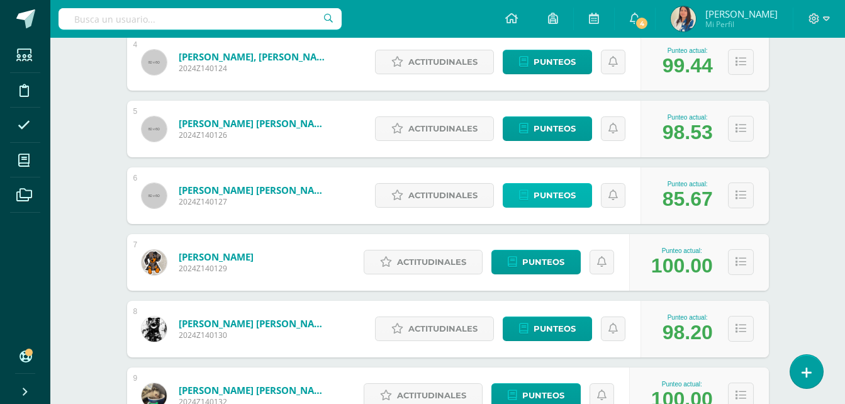
click at [567, 189] on span "Punteos" at bounding box center [555, 195] width 42 height 23
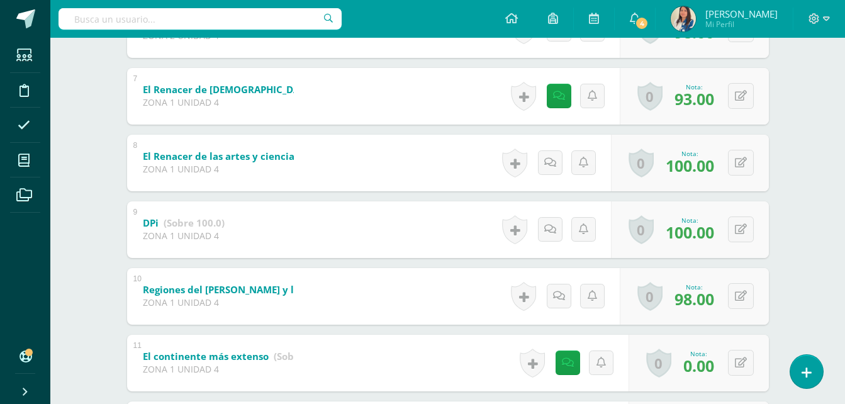
scroll to position [784, 0]
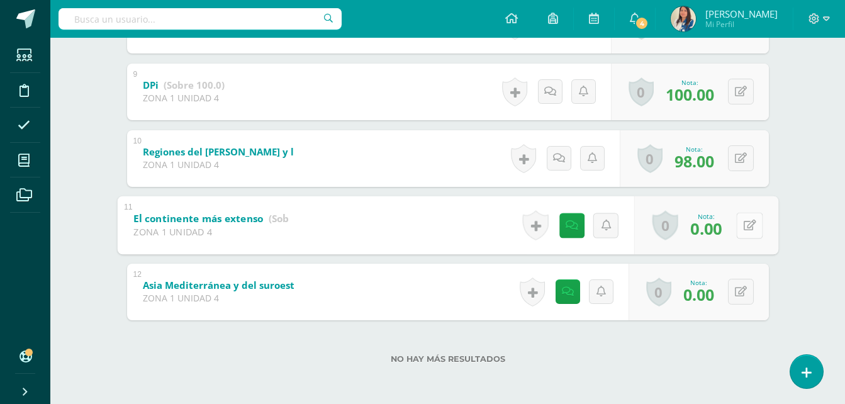
click at [744, 216] on button at bounding box center [749, 225] width 26 height 26
type input "60"
click at [710, 228] on icon at bounding box center [715, 229] width 11 height 11
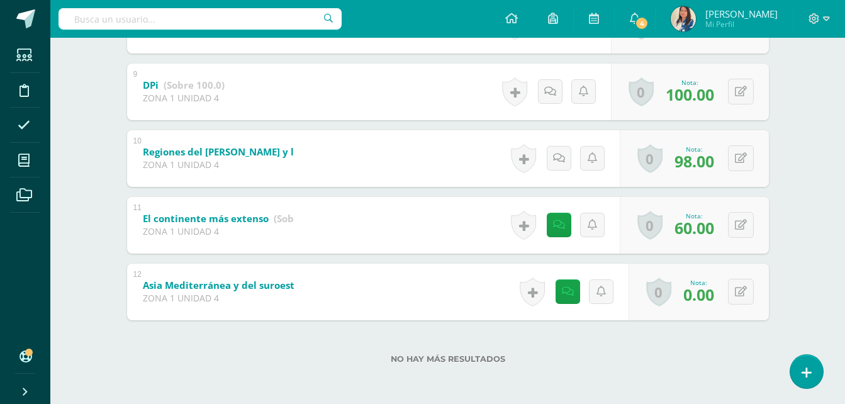
scroll to position [0, 0]
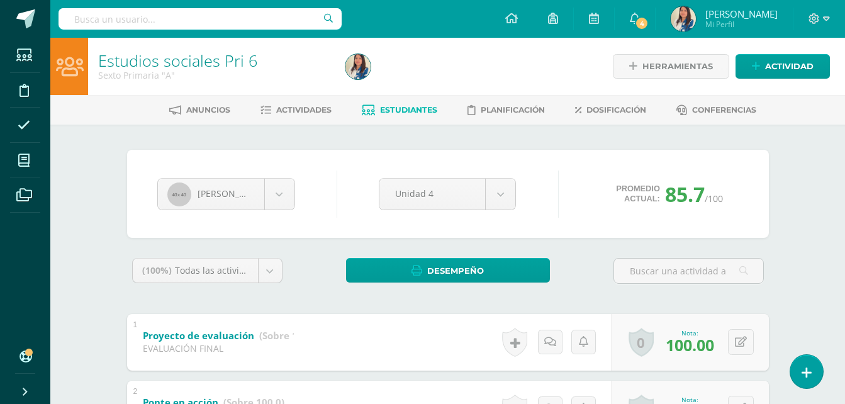
click at [411, 108] on span "Estudiantes" at bounding box center [408, 109] width 57 height 9
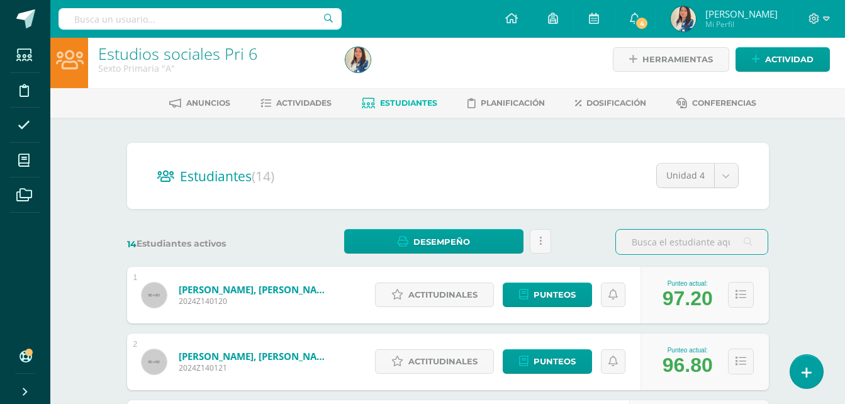
scroll to position [2, 0]
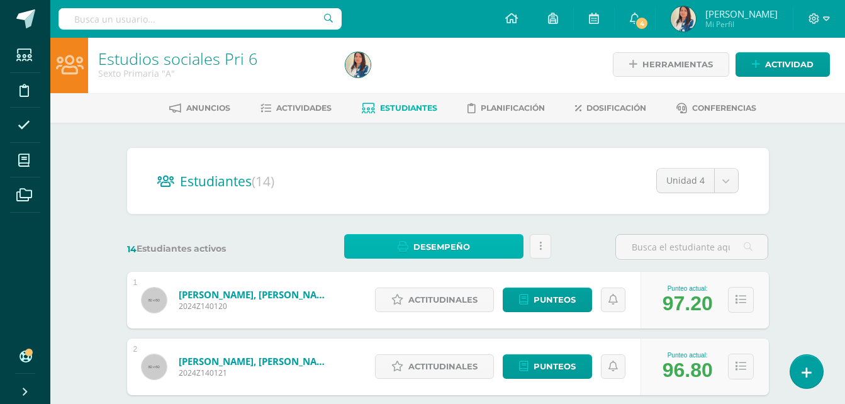
click at [440, 248] on span "Desempeño" at bounding box center [441, 246] width 57 height 23
click at [310, 96] on div "Anuncios Actividades Estudiantes Planificación Dosificación Conferencias" at bounding box center [462, 108] width 825 height 30
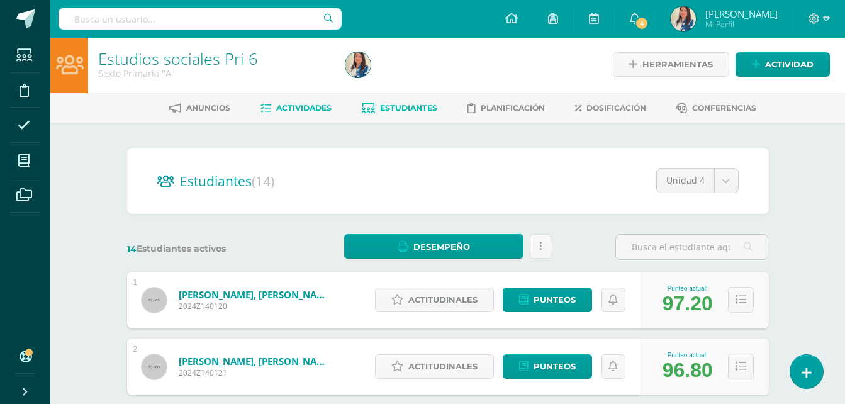
click at [301, 115] on link "Actividades" at bounding box center [295, 108] width 71 height 20
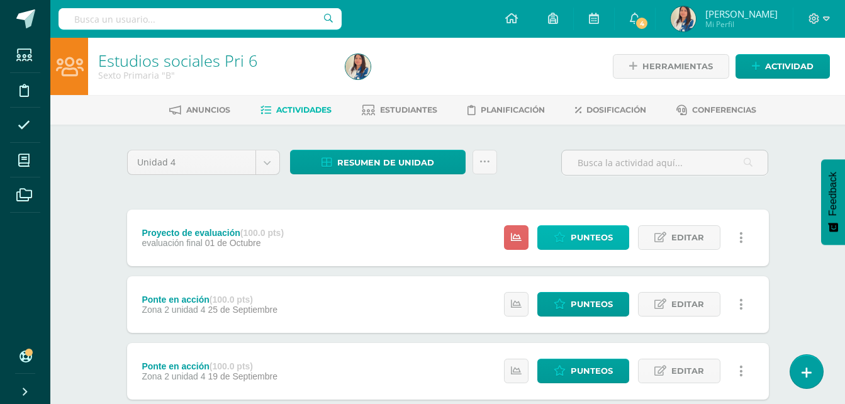
click at [572, 243] on span "Punteos" at bounding box center [592, 237] width 42 height 23
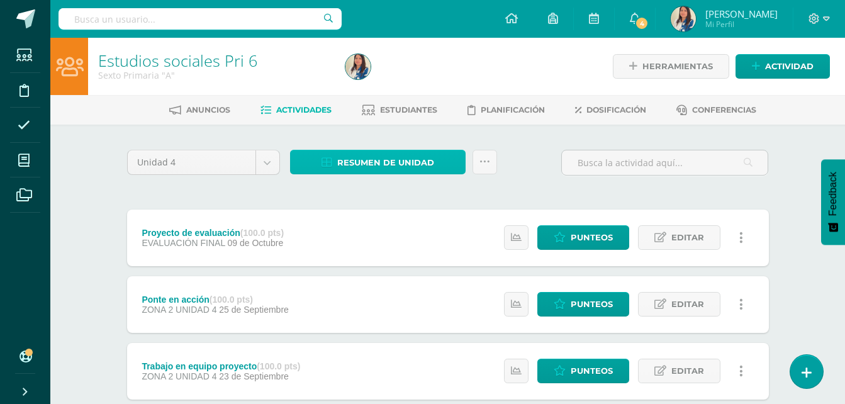
click at [395, 165] on span "Resumen de unidad" at bounding box center [385, 162] width 97 height 23
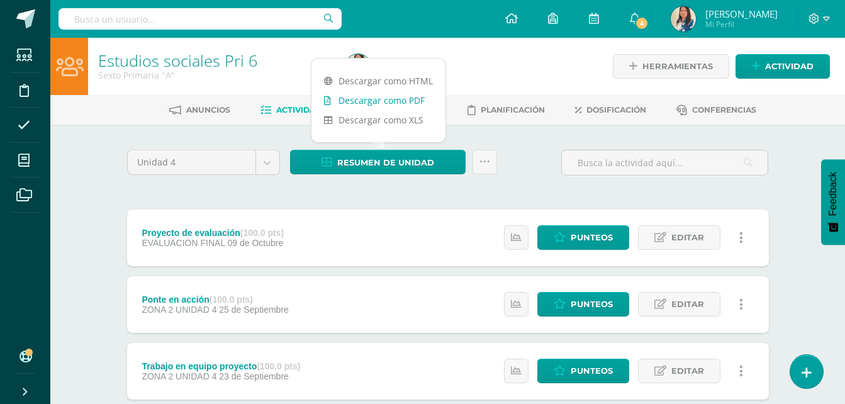
click at [410, 96] on link "Descargar como PDF" at bounding box center [378, 101] width 134 height 20
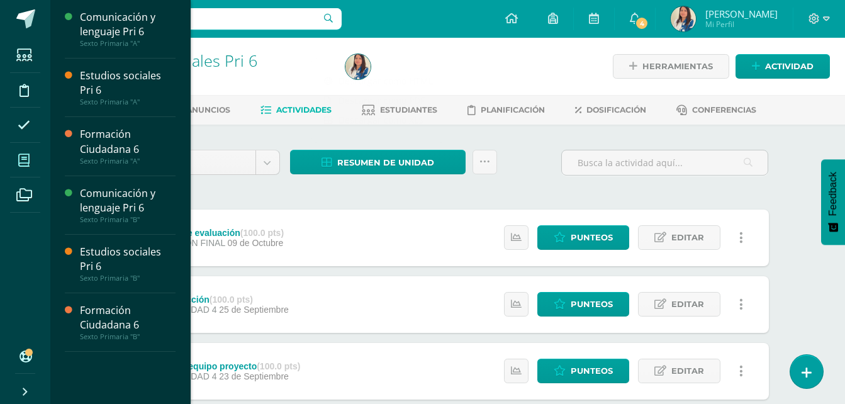
click at [29, 164] on icon at bounding box center [23, 160] width 11 height 13
click at [107, 321] on div "Formación Ciudadana 6" at bounding box center [128, 317] width 96 height 29
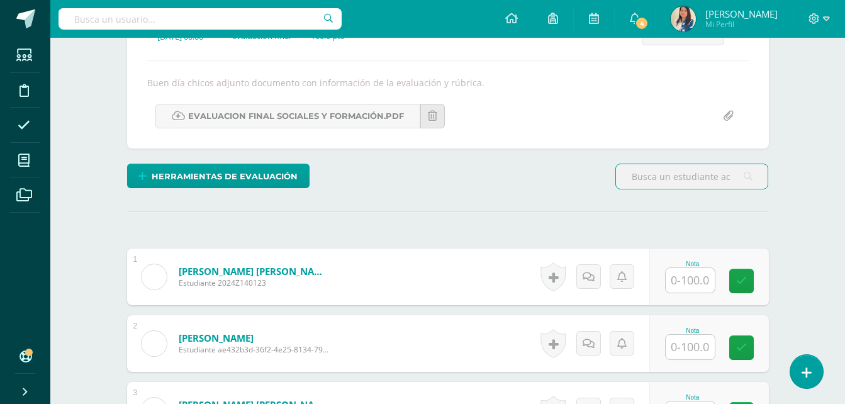
scroll to position [281, 0]
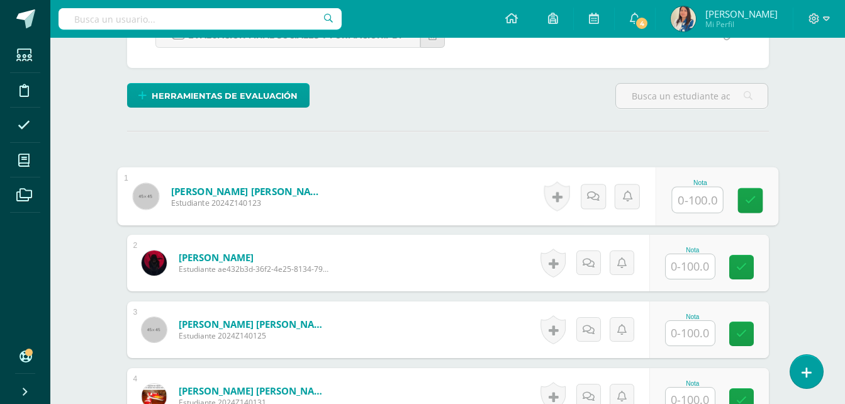
click at [686, 200] on input "text" at bounding box center [697, 199] width 50 height 25
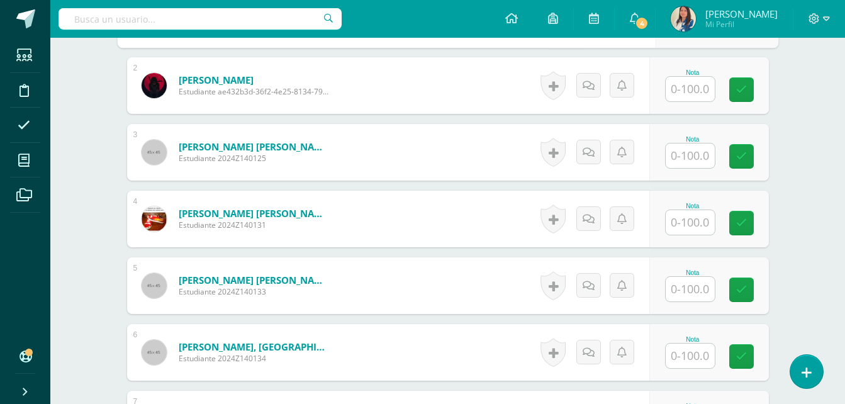
scroll to position [464, 0]
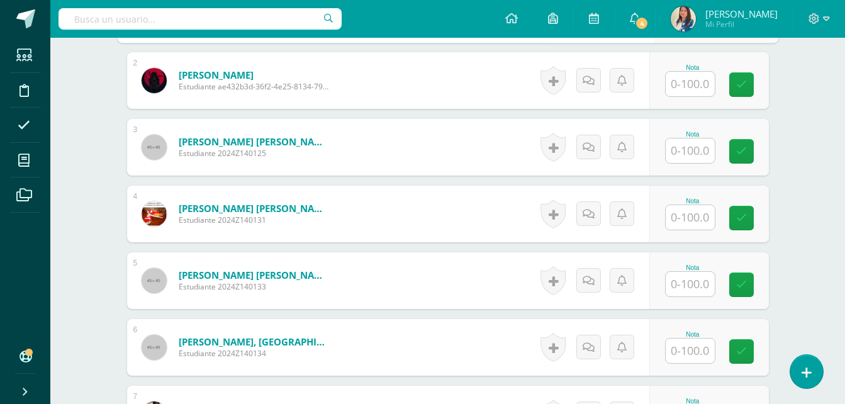
type input "98"
click at [694, 283] on input "text" at bounding box center [697, 284] width 50 height 25
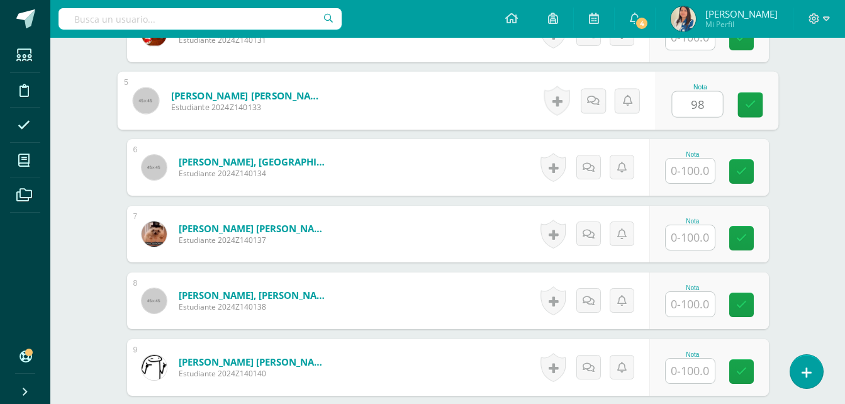
scroll to position [653, 0]
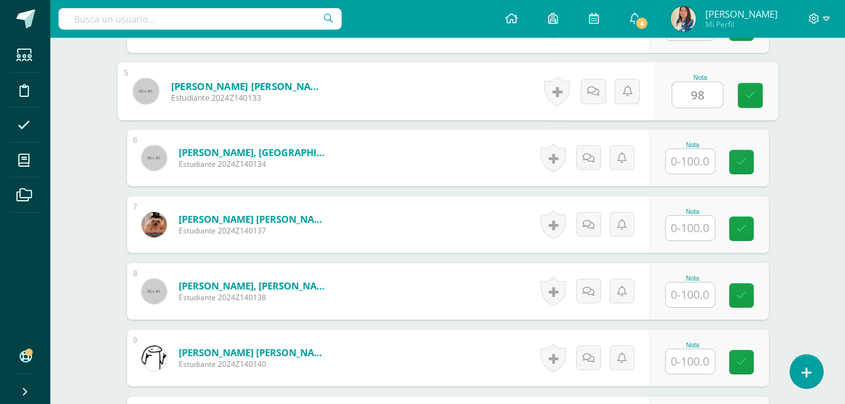
type input "98"
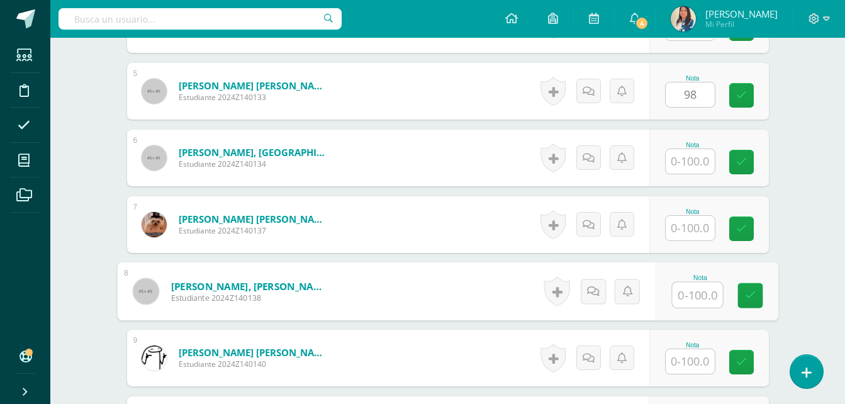
click at [694, 288] on input "text" at bounding box center [697, 294] width 50 height 25
type input "98"
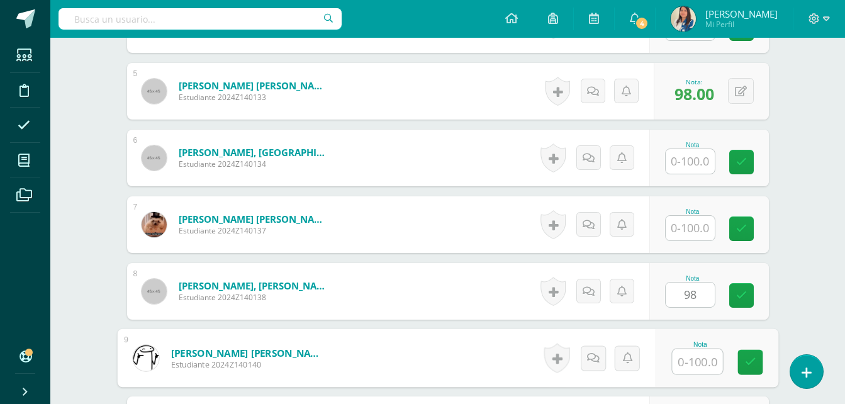
click at [693, 367] on input "text" at bounding box center [697, 361] width 50 height 25
type input "98"
click at [744, 360] on link at bounding box center [749, 362] width 25 height 25
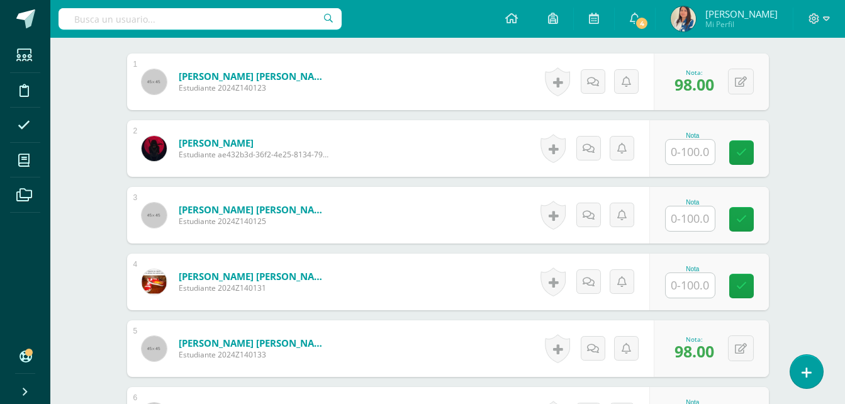
scroll to position [405, 0]
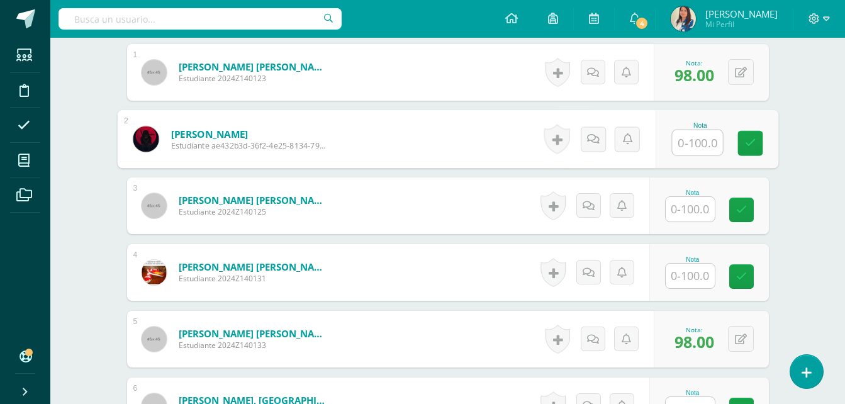
click at [686, 137] on input "text" at bounding box center [697, 142] width 50 height 25
click at [745, 141] on icon at bounding box center [749, 143] width 11 height 11
type input "92"
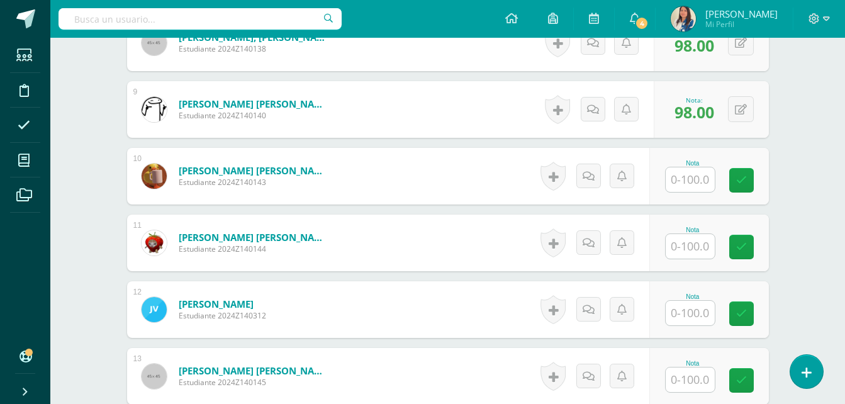
scroll to position [916, 0]
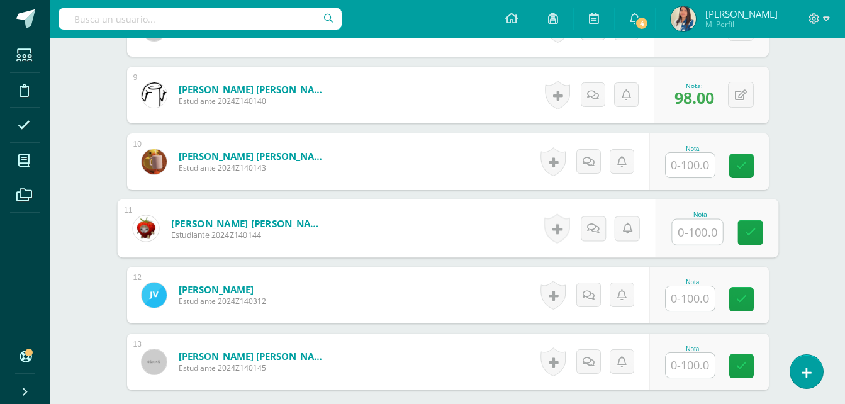
click at [700, 230] on input "text" at bounding box center [697, 232] width 50 height 25
type input "95"
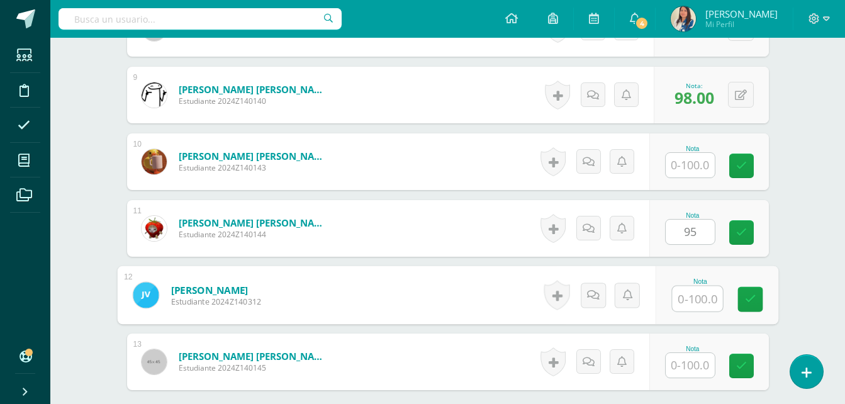
click at [684, 299] on input "text" at bounding box center [697, 298] width 50 height 25
type input "95"
click at [748, 296] on icon at bounding box center [749, 299] width 11 height 11
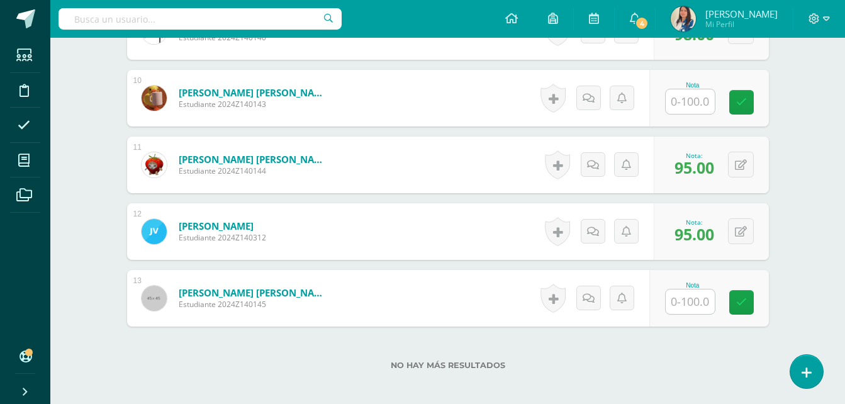
scroll to position [1016, 0]
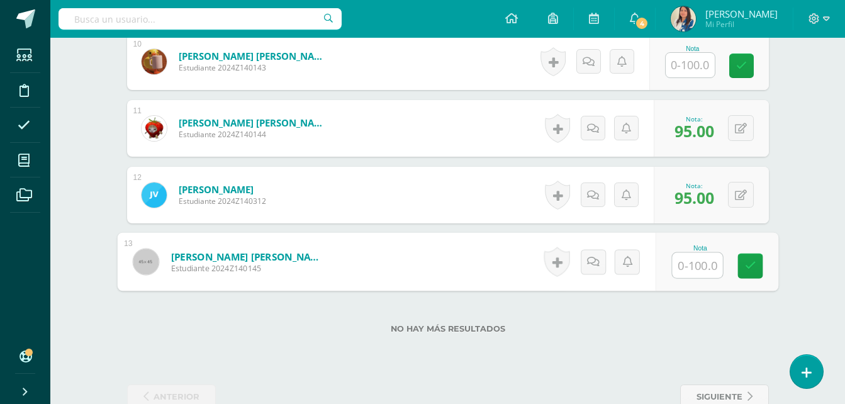
click at [689, 267] on input "text" at bounding box center [697, 265] width 50 height 25
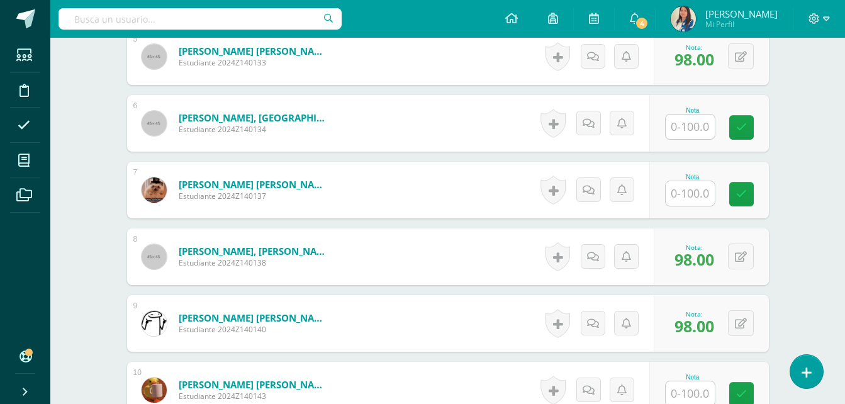
scroll to position [661, 0]
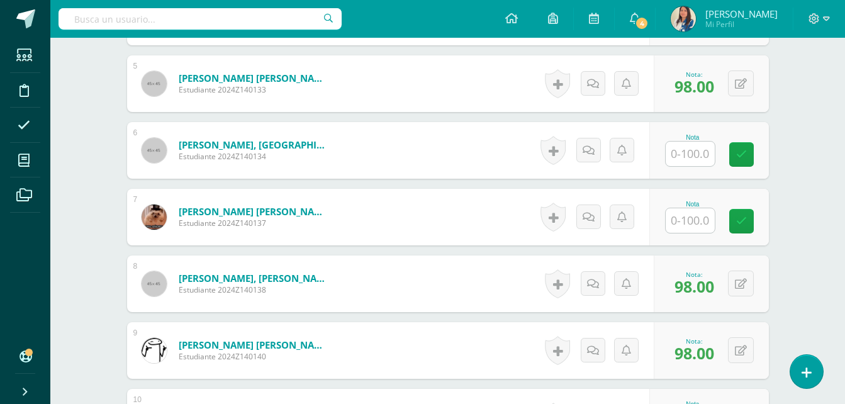
type input "98"
click at [708, 144] on input "text" at bounding box center [697, 154] width 50 height 25
type input "98"
click at [744, 150] on icon at bounding box center [749, 154] width 11 height 11
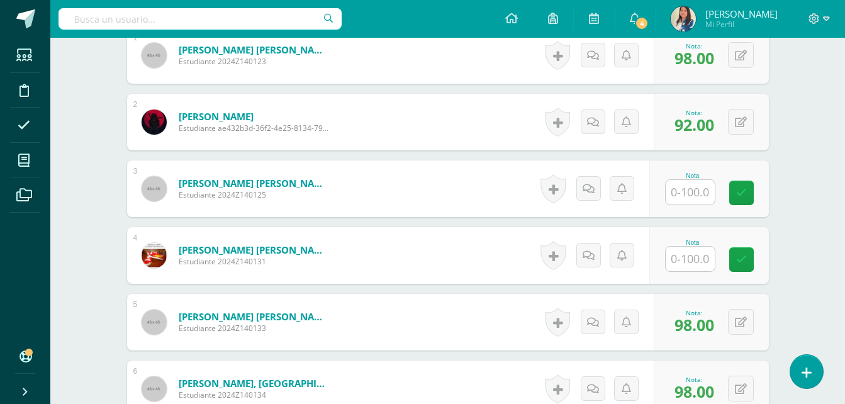
scroll to position [434, 0]
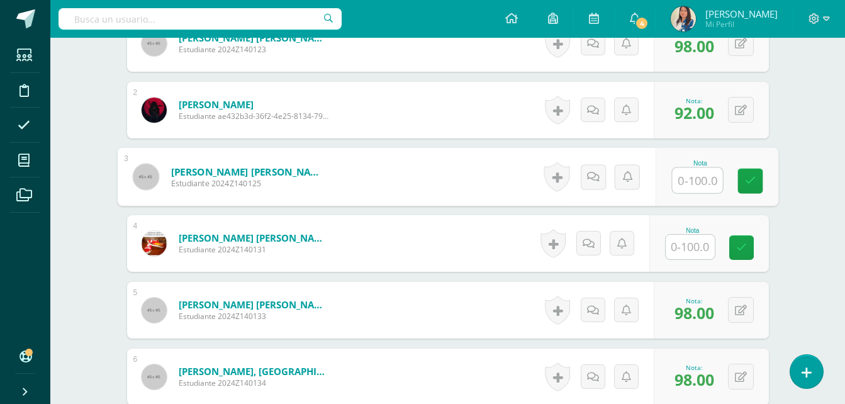
click at [702, 181] on input "text" at bounding box center [697, 180] width 50 height 25
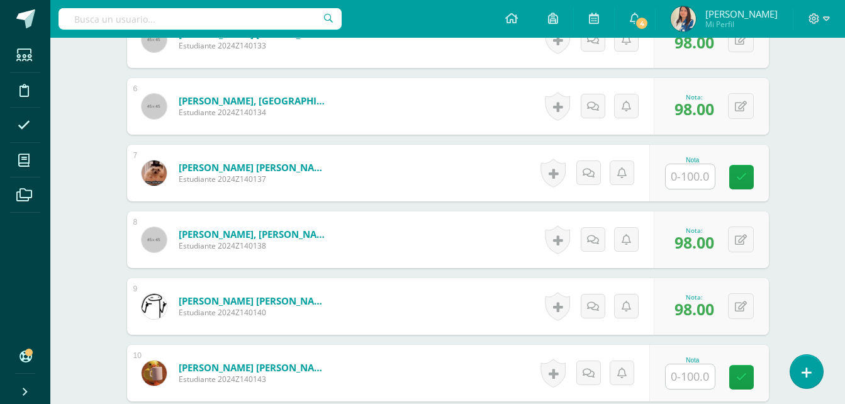
scroll to position [692, 0]
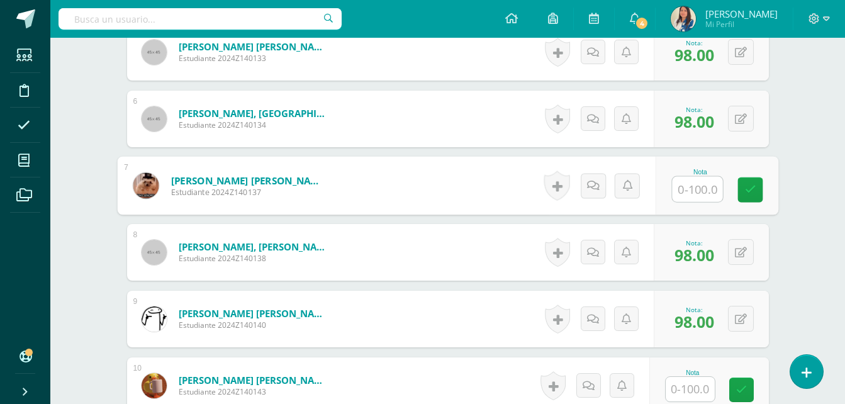
click at [694, 188] on input "text" at bounding box center [697, 189] width 50 height 25
type input "98"
click at [758, 191] on link at bounding box center [749, 189] width 25 height 25
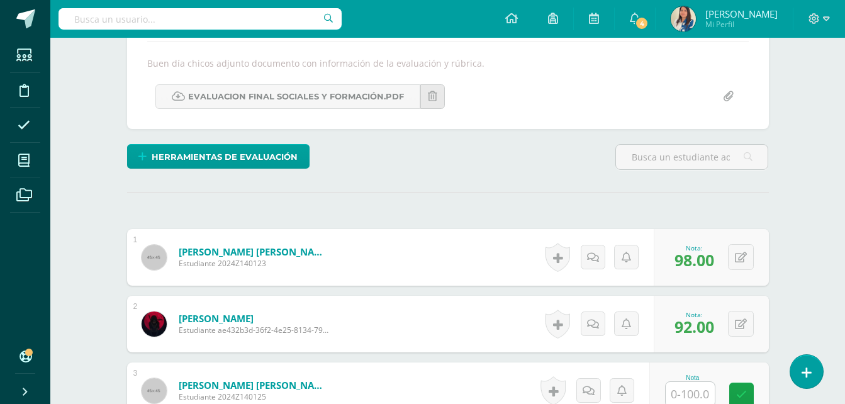
scroll to position [434, 0]
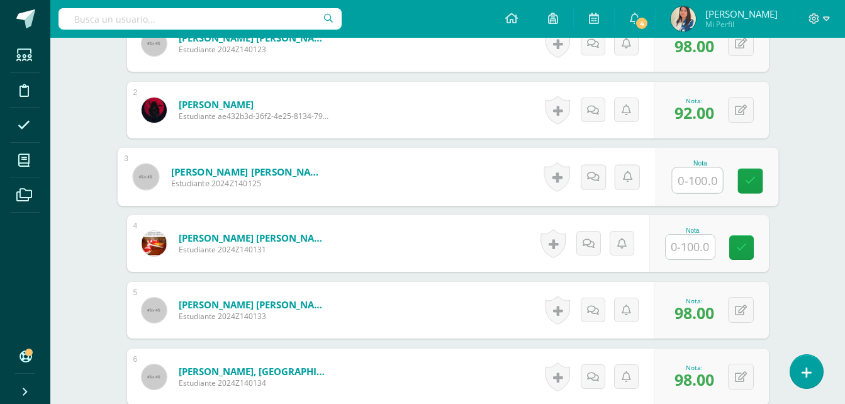
click at [679, 174] on input "text" at bounding box center [697, 180] width 50 height 25
type input "100"
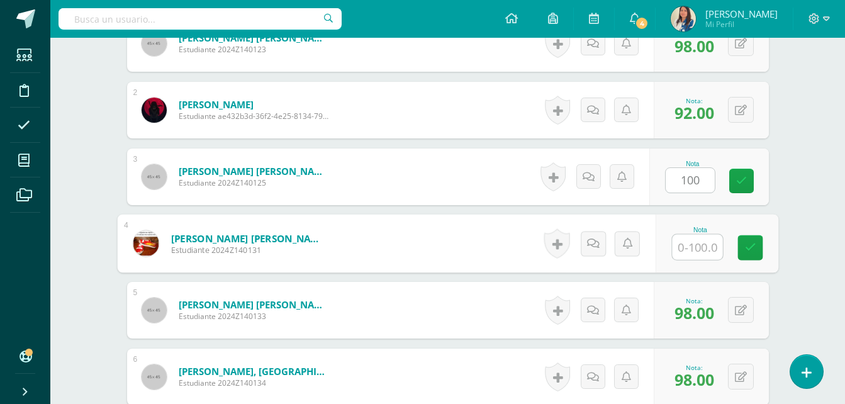
click at [685, 241] on input "text" at bounding box center [697, 247] width 50 height 25
type input "100"
click at [754, 251] on icon at bounding box center [749, 247] width 11 height 11
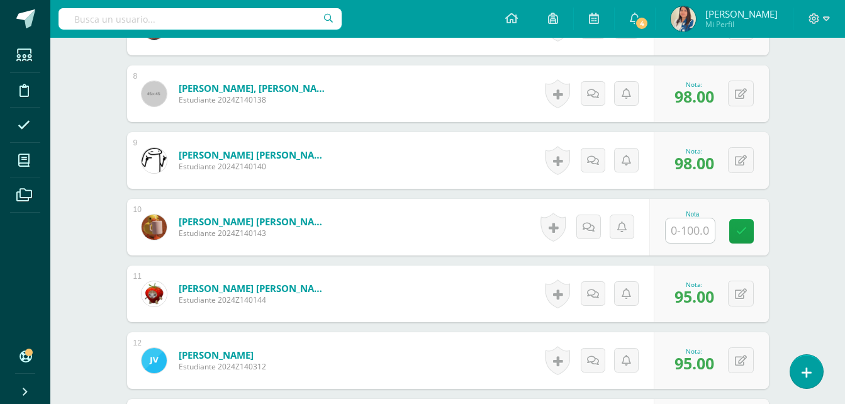
scroll to position [855, 0]
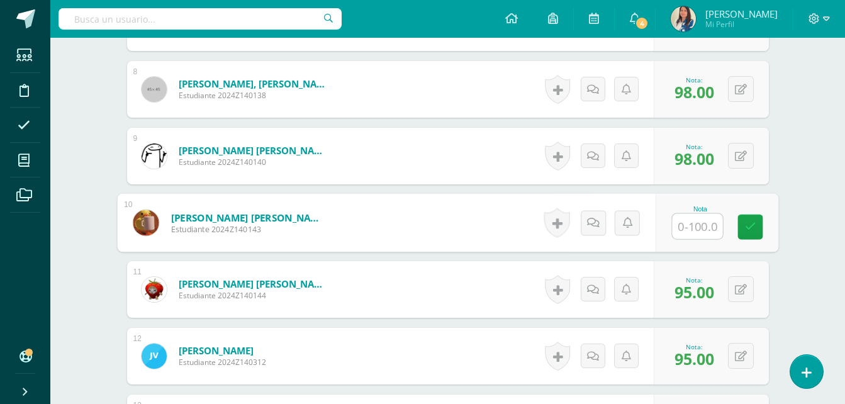
click at [709, 219] on input "text" at bounding box center [697, 226] width 50 height 25
type input "100"
click at [749, 223] on icon at bounding box center [749, 226] width 11 height 11
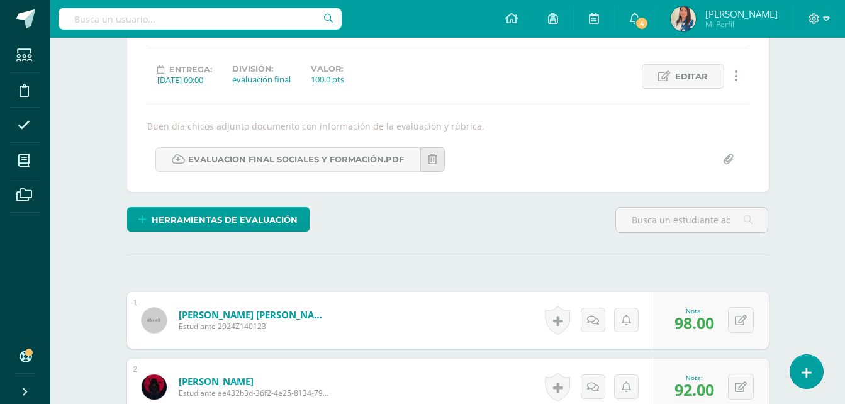
scroll to position [0, 0]
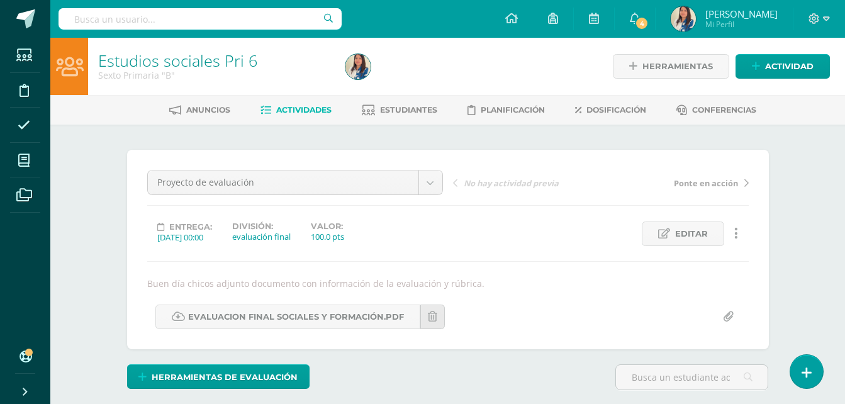
click at [304, 106] on span "Actividades" at bounding box center [303, 109] width 55 height 9
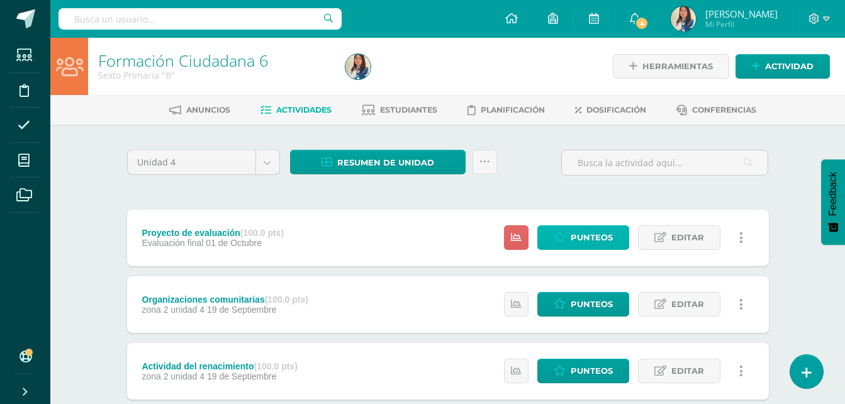
click at [584, 245] on span "Punteos" at bounding box center [592, 237] width 42 height 23
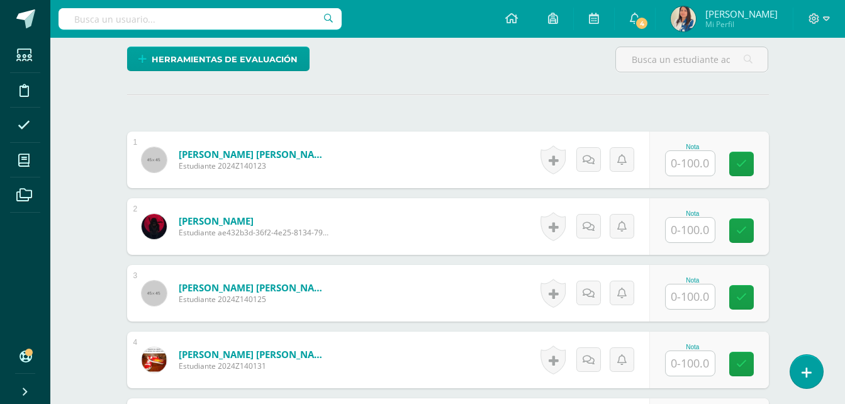
scroll to position [378, 0]
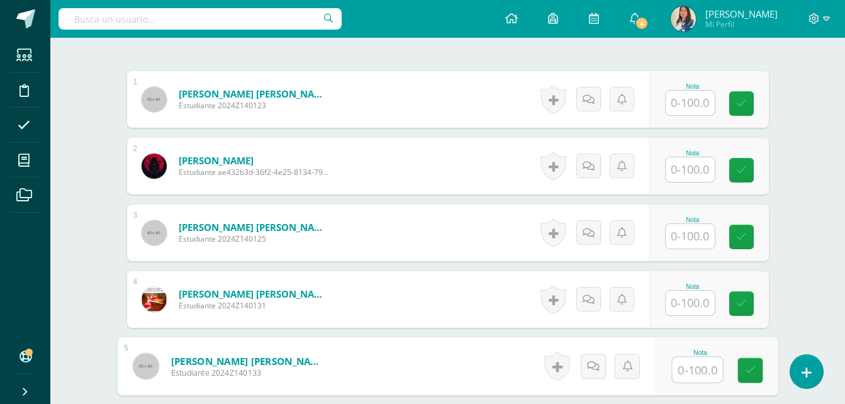
click at [701, 368] on input "text" at bounding box center [697, 369] width 50 height 25
type input "98"
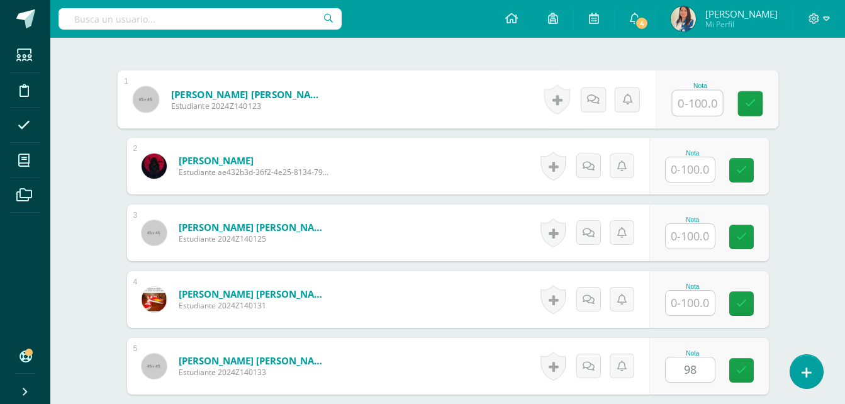
click at [693, 104] on input "text" at bounding box center [697, 103] width 50 height 25
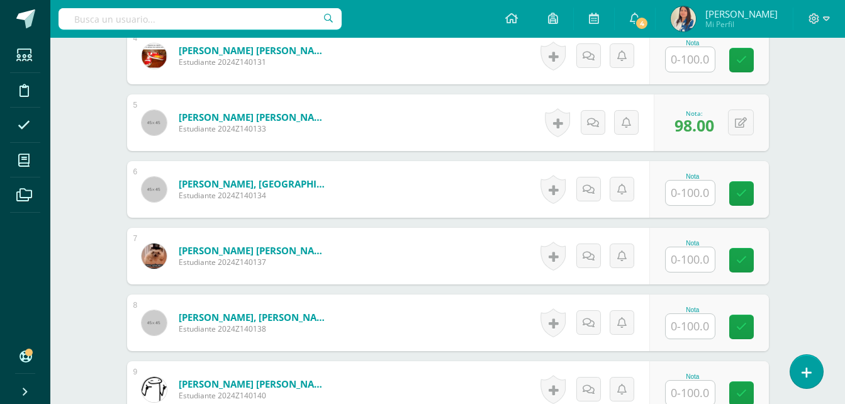
scroll to position [661, 0]
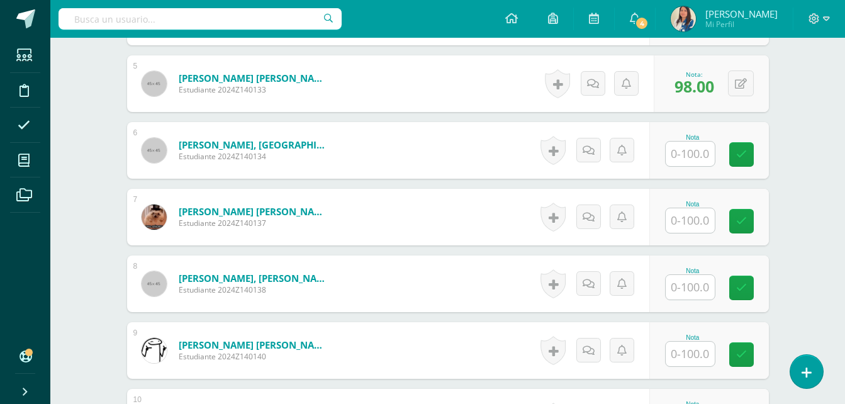
type input "98"
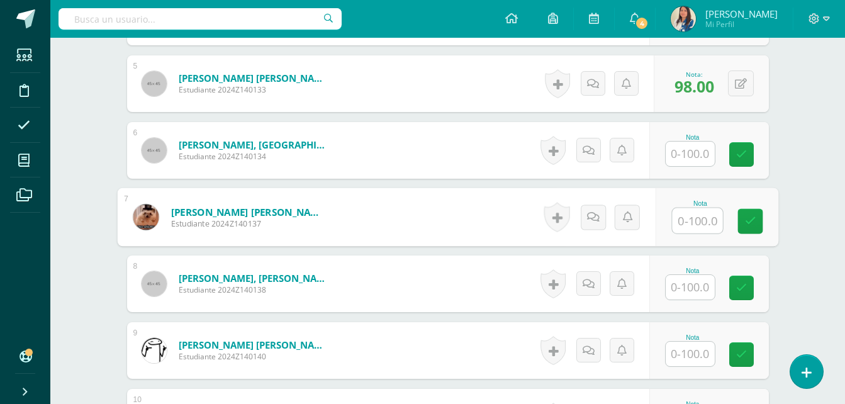
click at [693, 220] on input "text" at bounding box center [697, 220] width 50 height 25
type input "98"
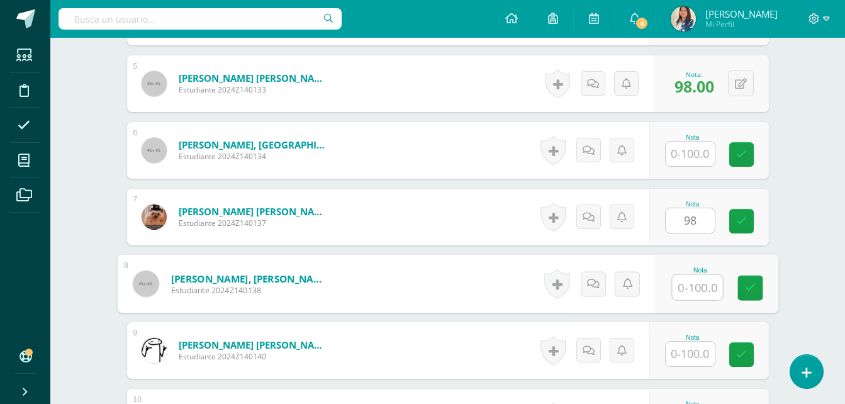
click at [702, 293] on input "text" at bounding box center [697, 287] width 50 height 25
type input "98"
click at [752, 297] on link at bounding box center [749, 288] width 25 height 25
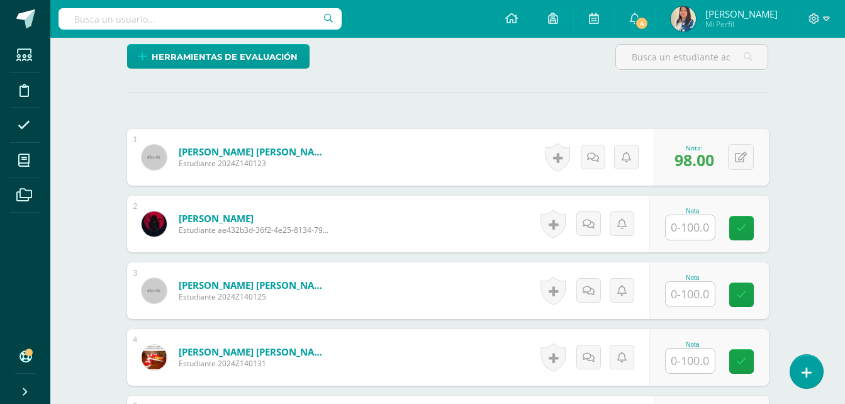
scroll to position [310, 0]
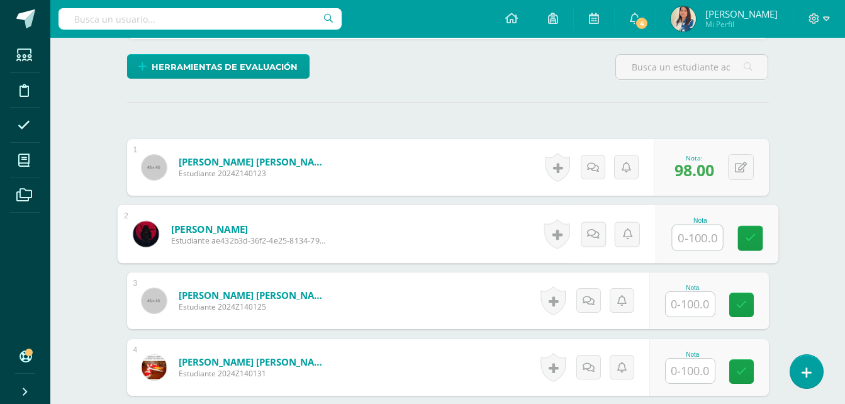
click at [681, 243] on input "text" at bounding box center [697, 237] width 50 height 25
type input "92"
click at [748, 241] on icon at bounding box center [749, 238] width 11 height 11
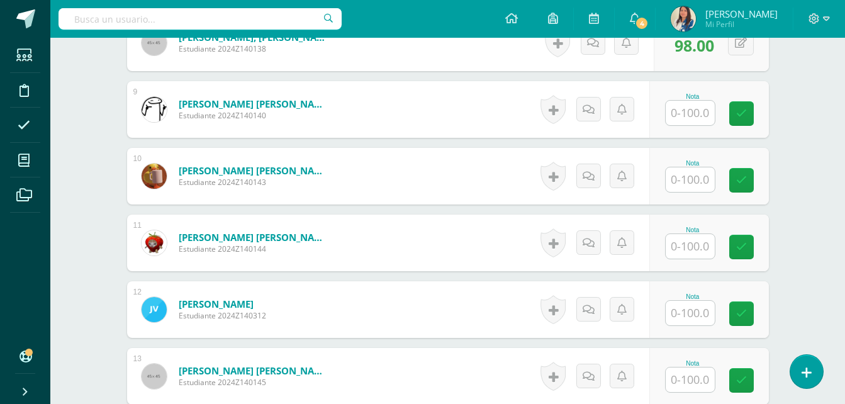
scroll to position [899, 0]
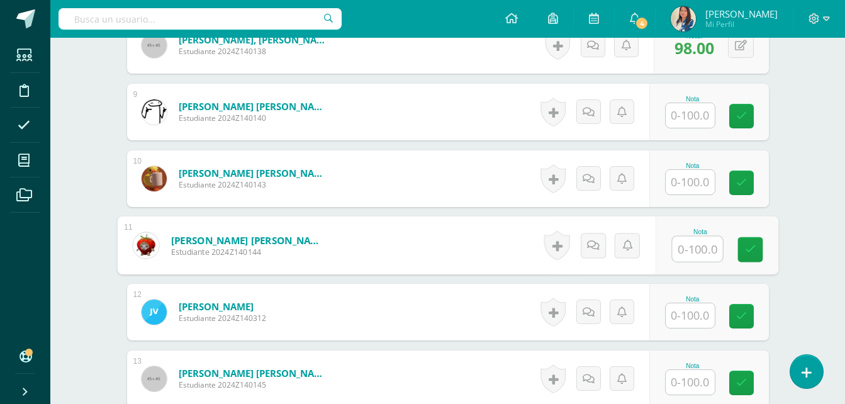
click at [691, 245] on input "text" at bounding box center [697, 249] width 50 height 25
type input "95"
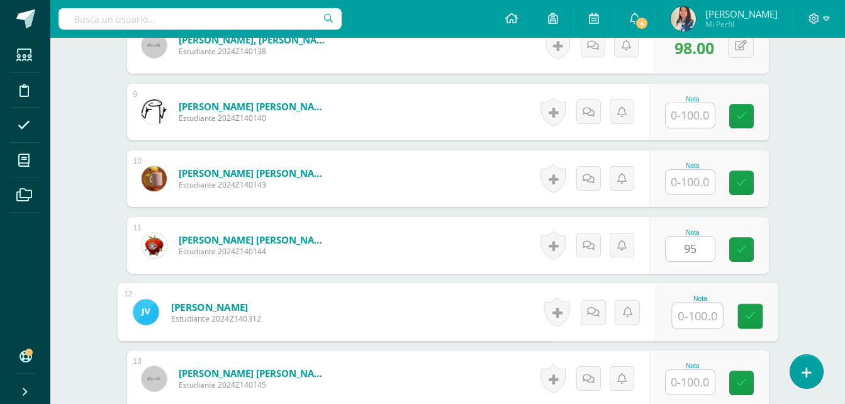
click at [686, 316] on input "text" at bounding box center [697, 315] width 50 height 25
type input "i"
click at [759, 323] on link at bounding box center [749, 316] width 25 height 25
type input "95"
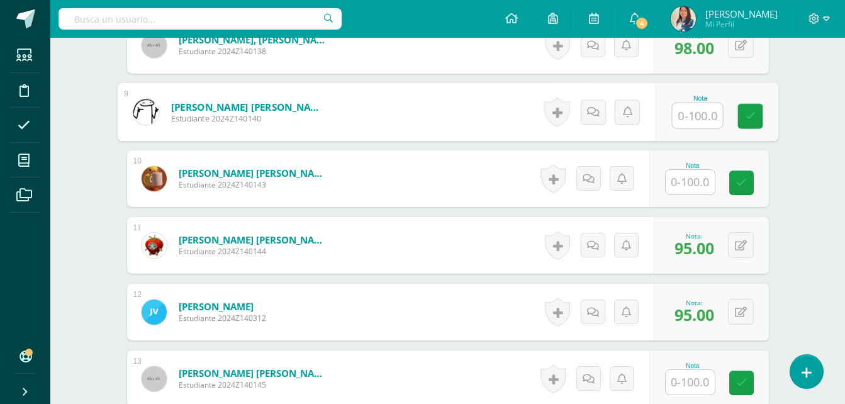
click at [690, 112] on input "text" at bounding box center [697, 115] width 50 height 25
type input "98"
click at [760, 119] on link at bounding box center [749, 116] width 25 height 25
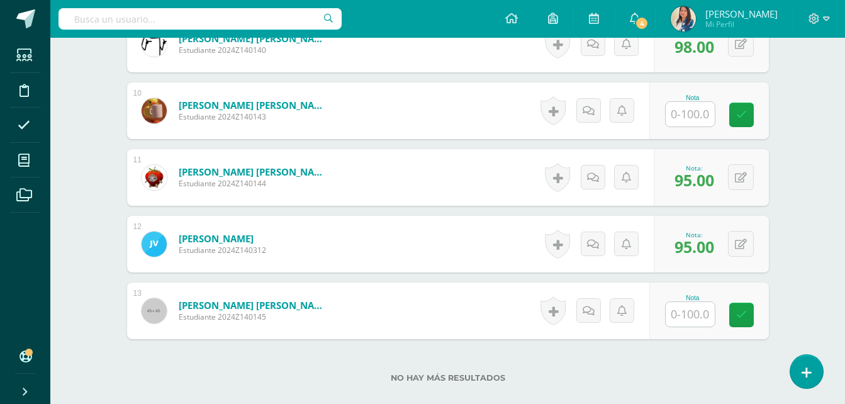
scroll to position [969, 0]
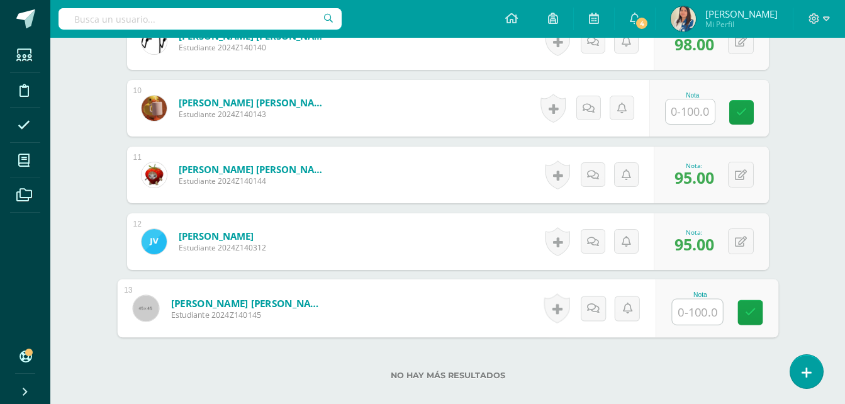
click at [703, 309] on input "text" at bounding box center [697, 311] width 50 height 25
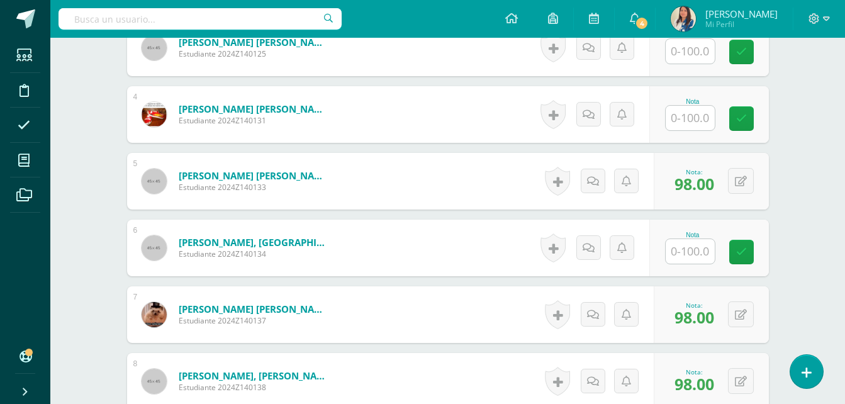
scroll to position [588, 0]
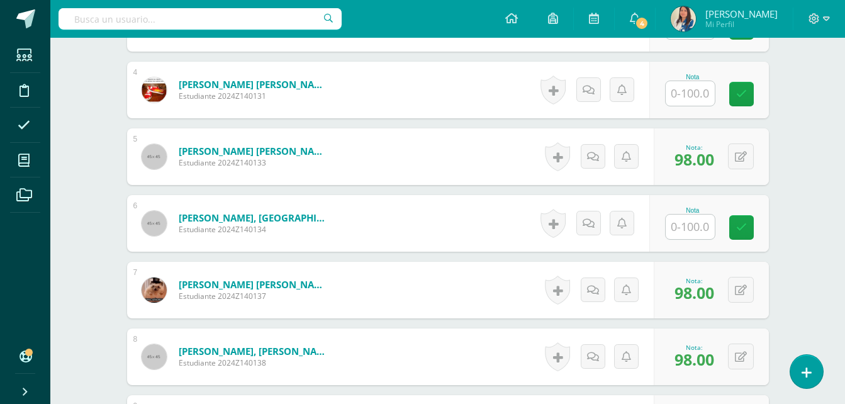
type input "98"
click at [688, 237] on input "text" at bounding box center [697, 227] width 50 height 25
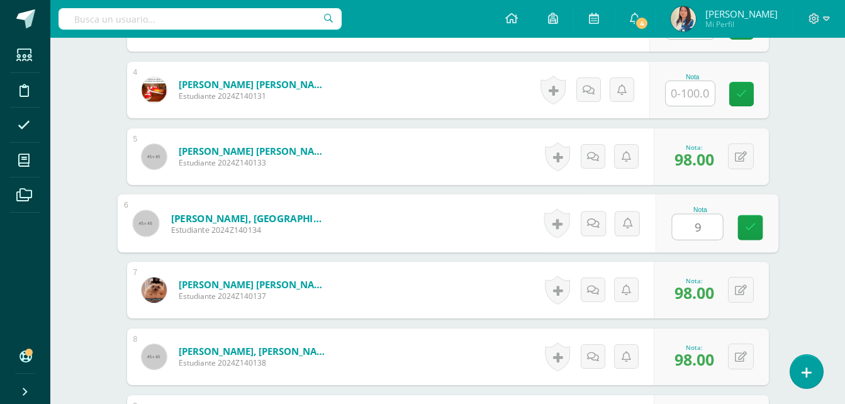
type input "98"
click at [748, 232] on icon at bounding box center [749, 227] width 11 height 11
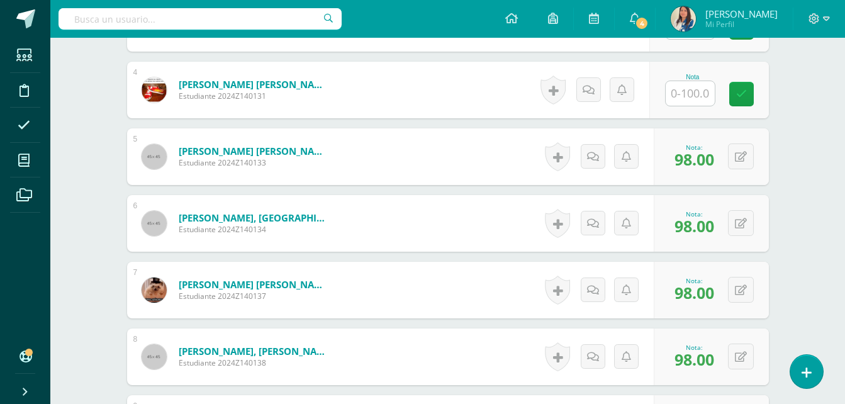
drag, startPoint x: 844, startPoint y: 204, endPoint x: 849, endPoint y: 193, distance: 12.4
click at [845, 193] on html "Estudiantes Disciplina Asistencia Mis cursos Archivos Soporte Ayuda Reportar un…" at bounding box center [422, 137] width 845 height 1450
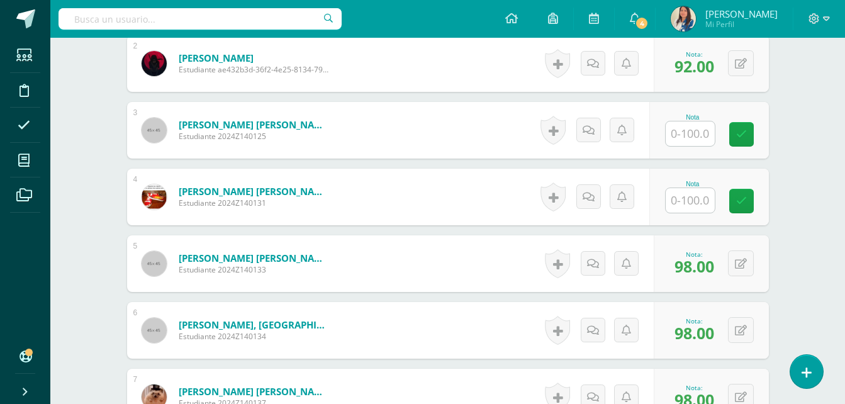
scroll to position [500, 0]
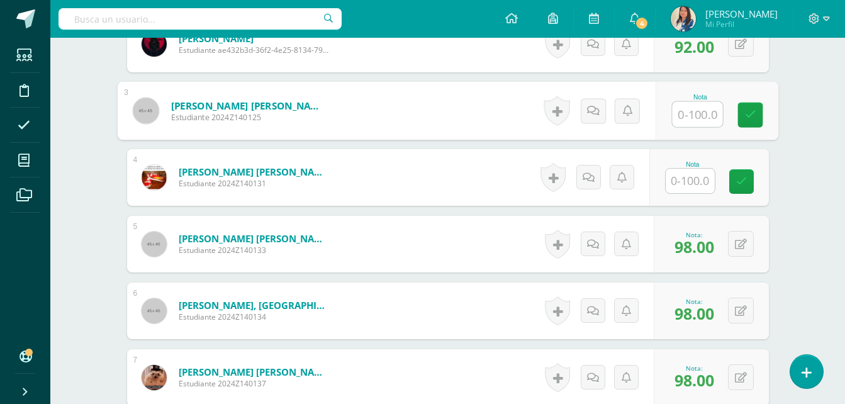
click at [690, 120] on input "text" at bounding box center [697, 114] width 50 height 25
type input "100"
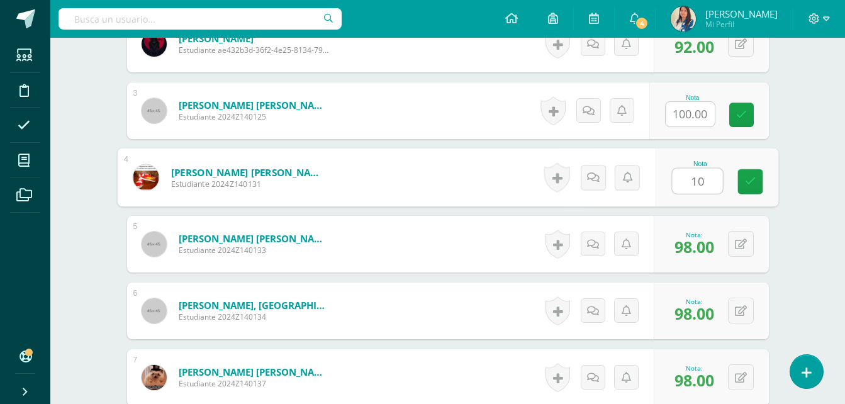
type input "100"
click at [752, 181] on icon at bounding box center [749, 181] width 11 height 11
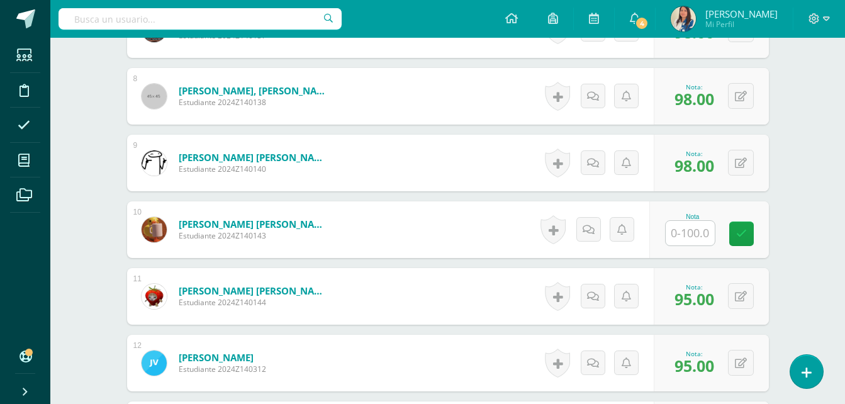
scroll to position [907, 0]
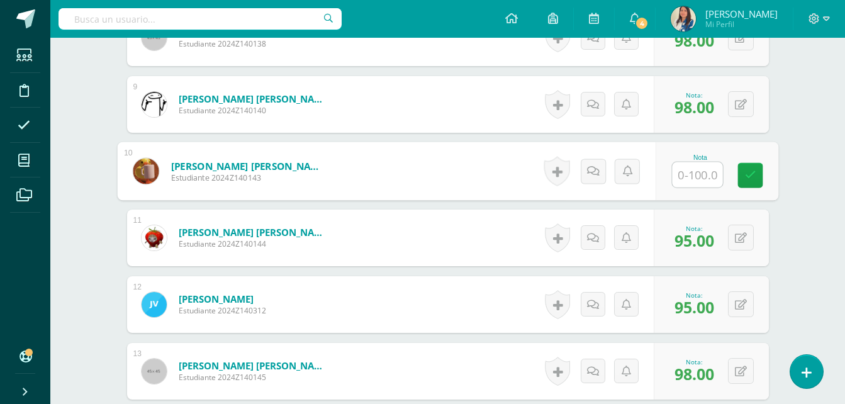
click at [696, 172] on input "text" at bounding box center [697, 174] width 50 height 25
type input "100"
click at [747, 170] on icon at bounding box center [749, 175] width 11 height 11
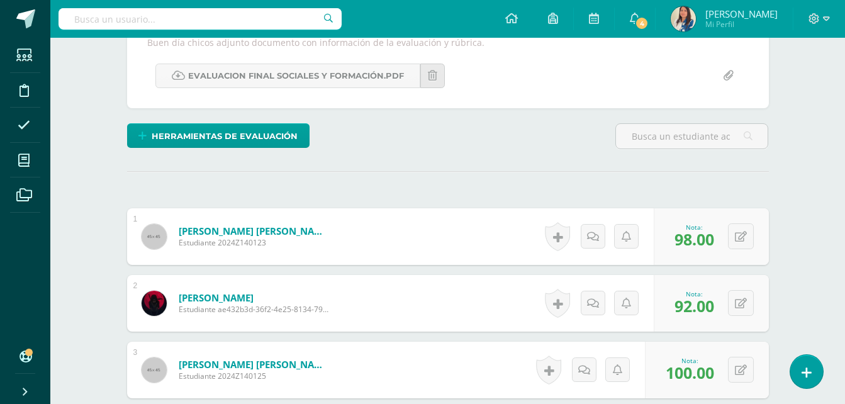
scroll to position [0, 0]
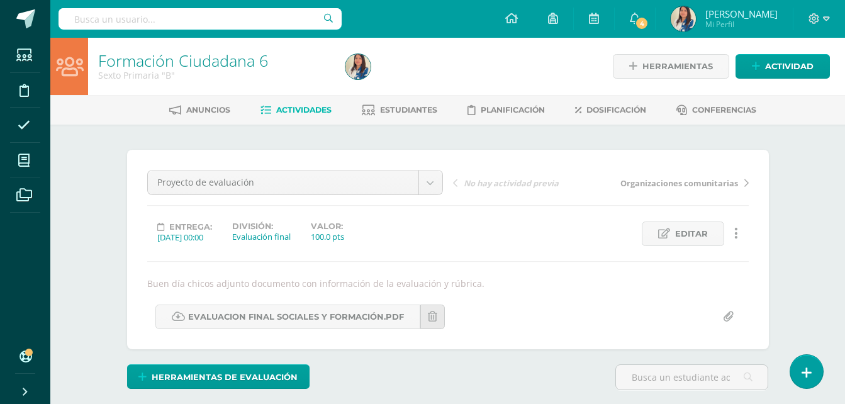
click at [309, 101] on link "Actividades" at bounding box center [295, 110] width 71 height 20
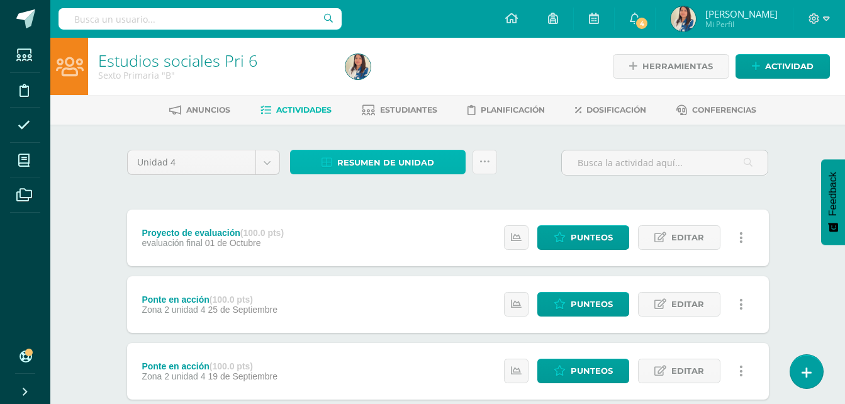
click at [394, 168] on span "Resumen de unidad" at bounding box center [385, 162] width 97 height 23
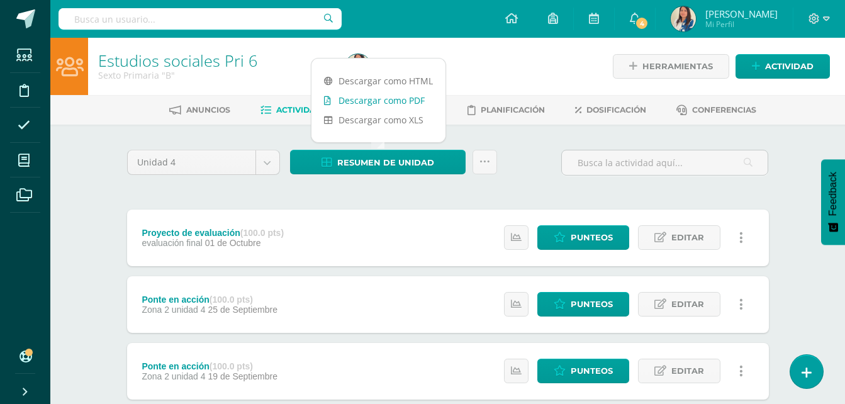
click at [403, 98] on link "Descargar como PDF" at bounding box center [378, 101] width 134 height 20
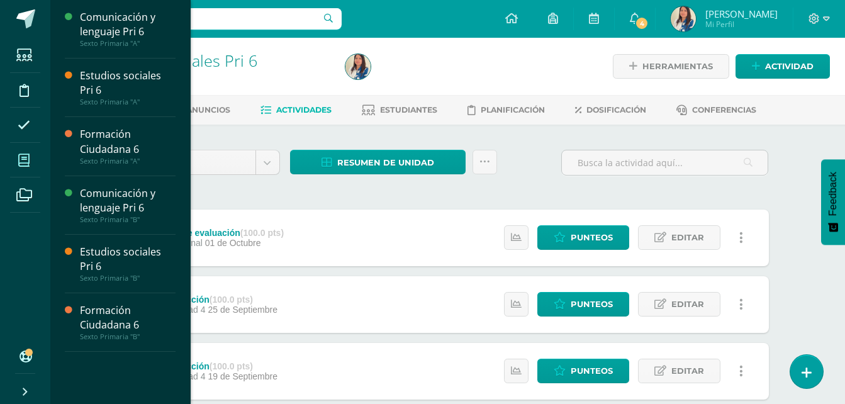
click at [19, 170] on span at bounding box center [24, 160] width 28 height 28
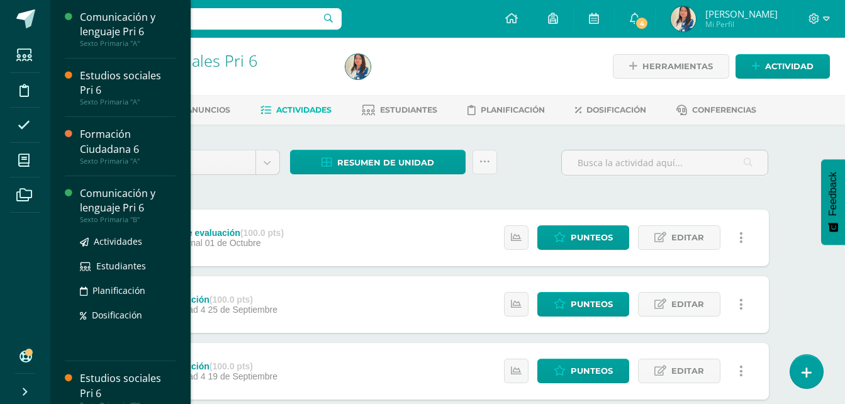
click at [99, 210] on div "Comunicación y lenguaje Pri 6" at bounding box center [128, 200] width 96 height 29
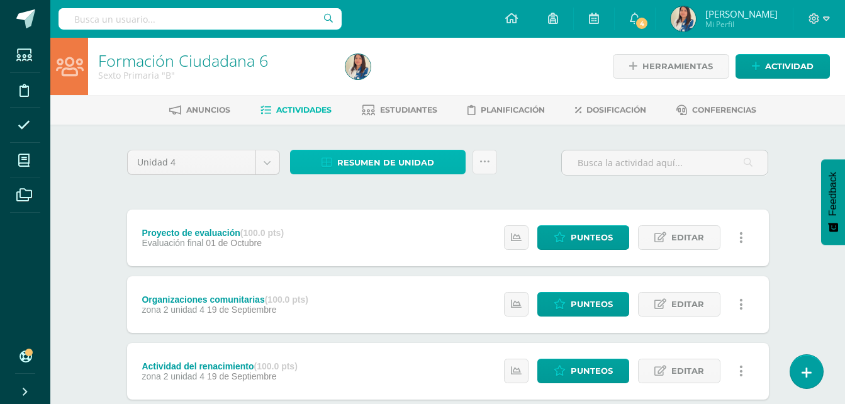
click at [400, 154] on span "Resumen de unidad" at bounding box center [385, 162] width 97 height 23
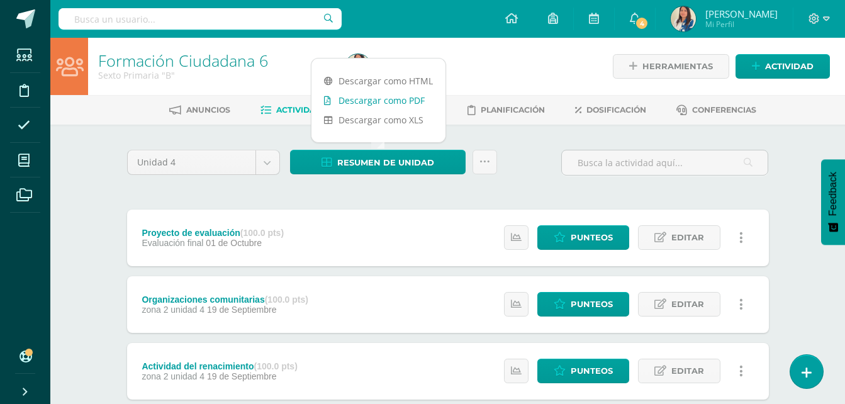
click at [398, 100] on link "Descargar como PDF" at bounding box center [378, 101] width 134 height 20
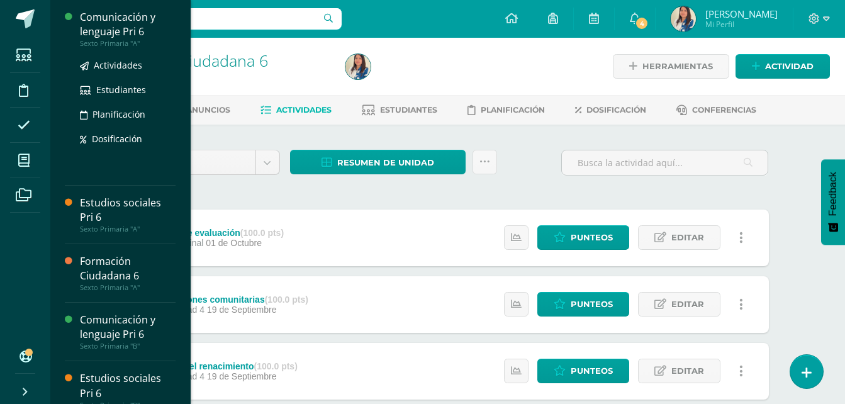
click at [108, 20] on div "Comunicación y lenguaje Pri 6" at bounding box center [128, 24] width 96 height 29
click at [104, 35] on div "Comunicación y lenguaje Pri 6" at bounding box center [128, 24] width 96 height 29
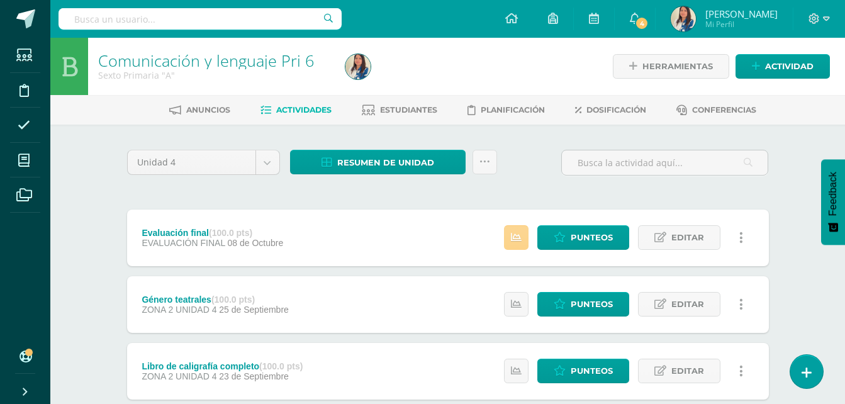
click at [525, 226] on link at bounding box center [516, 237] width 25 height 25
click at [315, 107] on span "Actividades" at bounding box center [303, 109] width 55 height 9
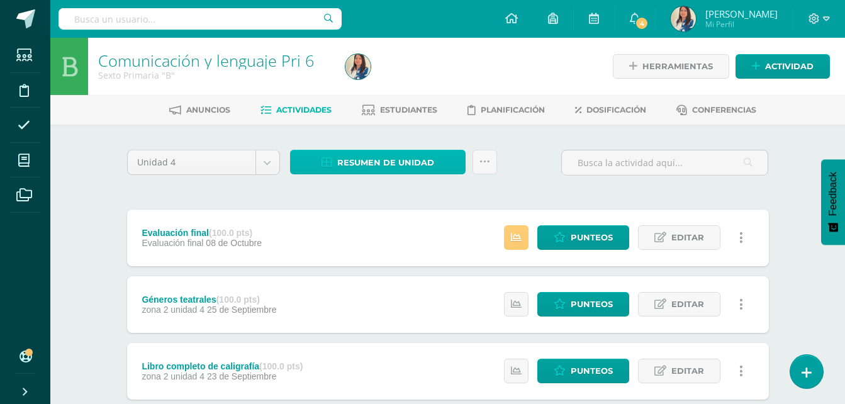
click at [359, 167] on span "Resumen de unidad" at bounding box center [385, 162] width 97 height 23
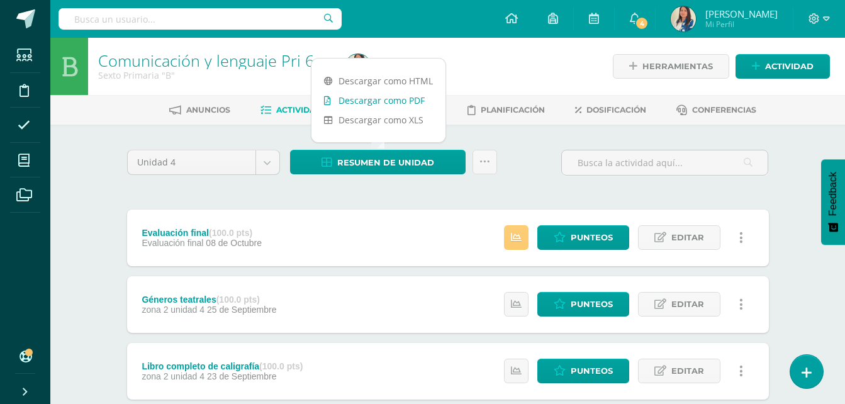
click at [388, 96] on link "Descargar como PDF" at bounding box center [378, 101] width 134 height 20
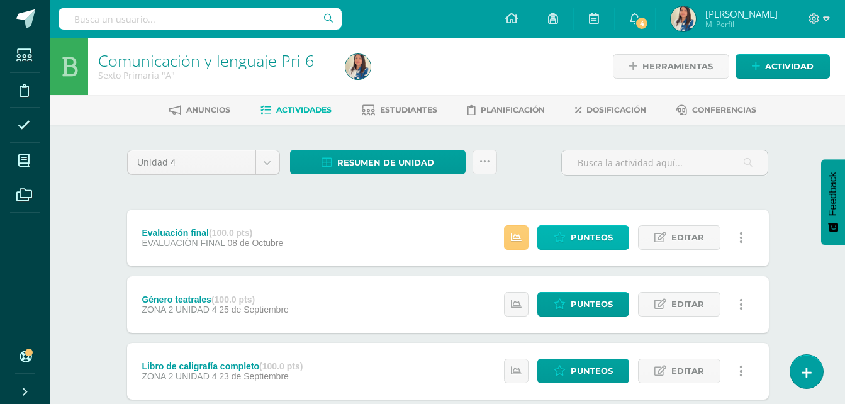
click at [579, 232] on span "Punteos" at bounding box center [592, 237] width 42 height 23
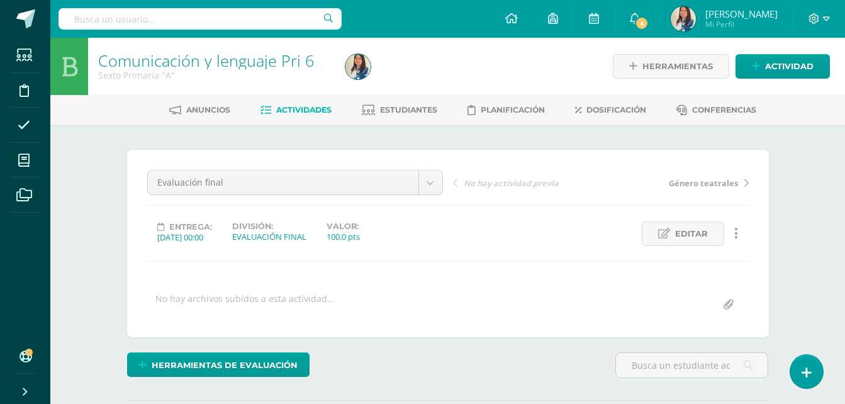
click at [318, 110] on span "Actividades" at bounding box center [303, 109] width 55 height 9
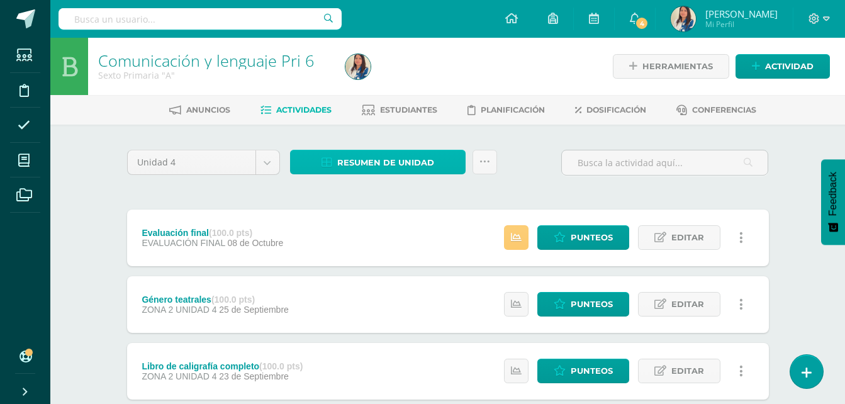
click at [384, 157] on span "Resumen de unidad" at bounding box center [385, 162] width 97 height 23
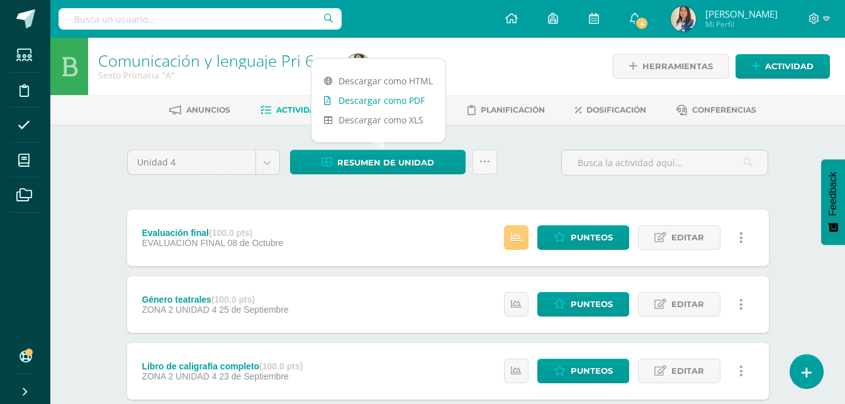
click at [403, 105] on link "Descargar como PDF" at bounding box center [378, 101] width 134 height 20
